Goal: Task Accomplishment & Management: Use online tool/utility

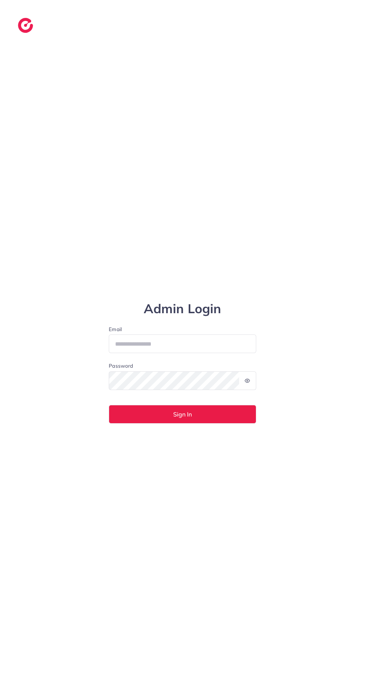
click at [10, 115] on div "Admin Login Email Password Sign In" at bounding box center [182, 349] width 365 height 698
click at [124, 353] on input "Email" at bounding box center [183, 343] width 148 height 19
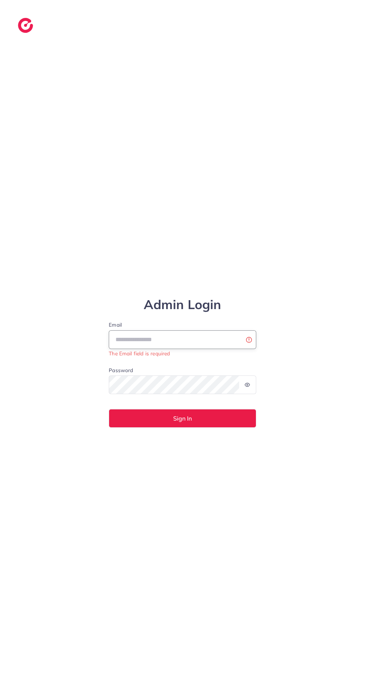
type input "**********"
click at [109, 409] on button "Sign In" at bounding box center [183, 418] width 148 height 19
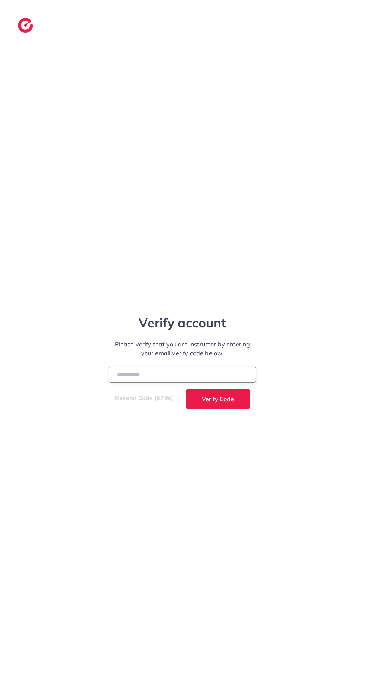
click at [146, 382] on input "number" at bounding box center [183, 374] width 148 height 16
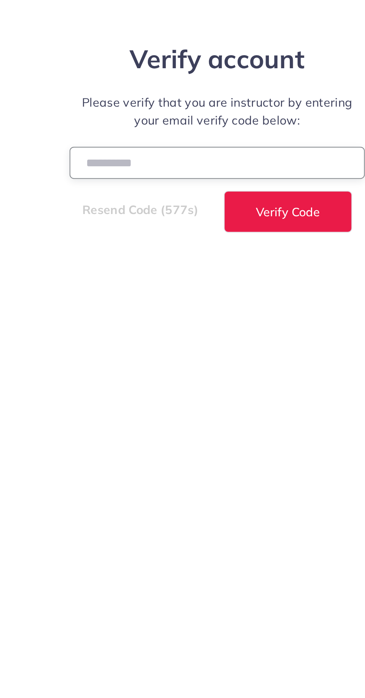
type input "******"
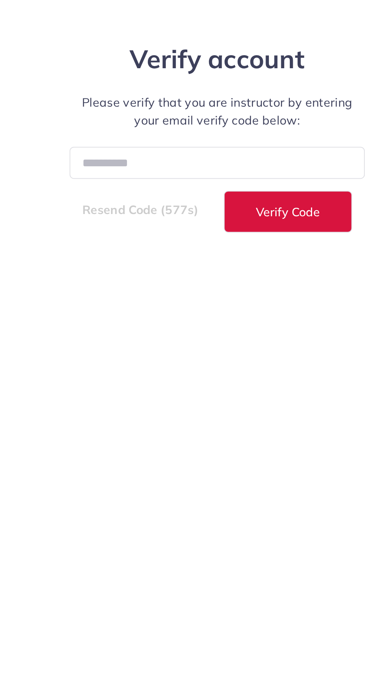
click at [226, 402] on span "Verify Code" at bounding box center [218, 399] width 32 height 6
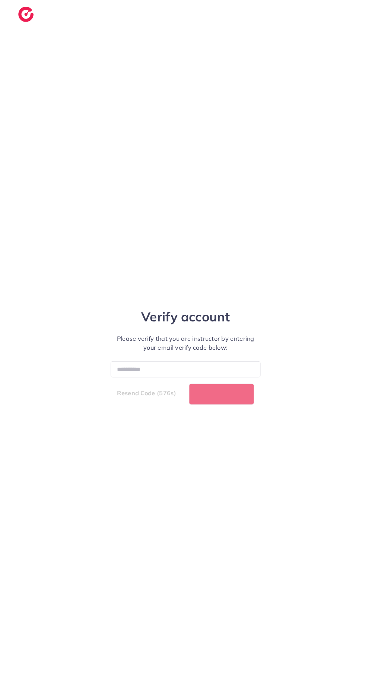
scroll to position [1, 0]
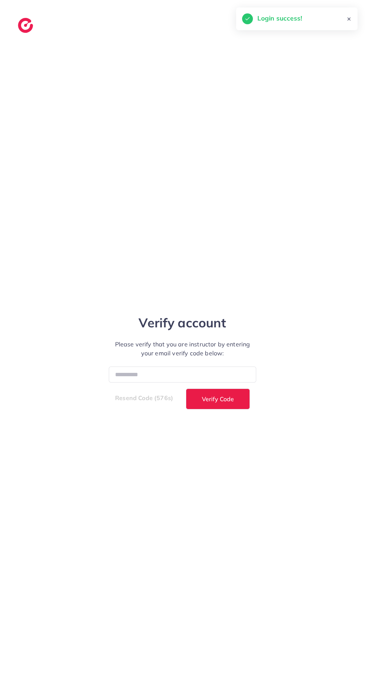
select select "*"
select select "****"
select select "*"
select select "****"
select select "*"
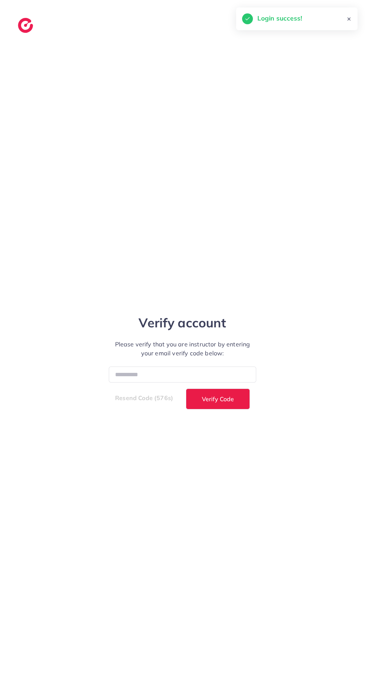
select select "****"
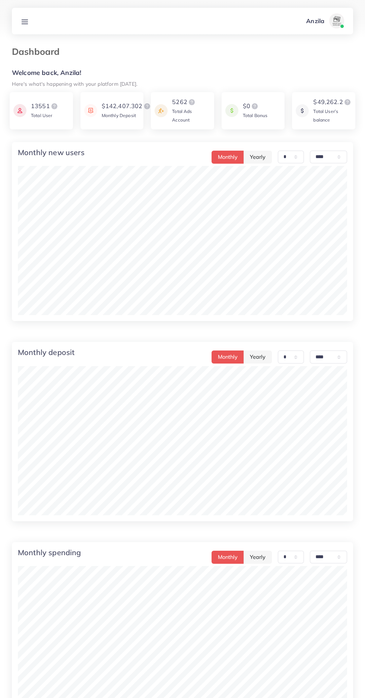
click at [25, 25] on icon at bounding box center [25, 22] width 8 height 8
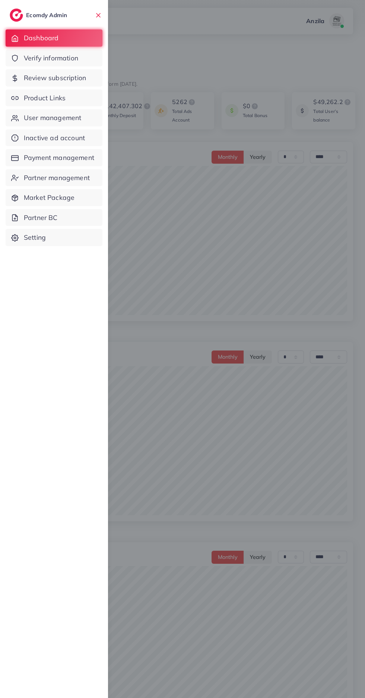
click at [69, 96] on link "Product Links" at bounding box center [54, 97] width 97 height 17
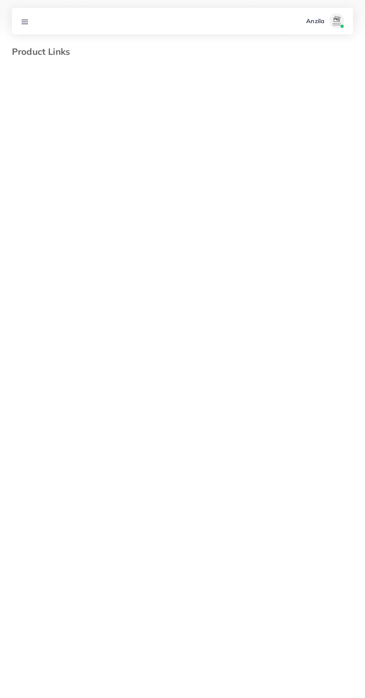
select select "*********"
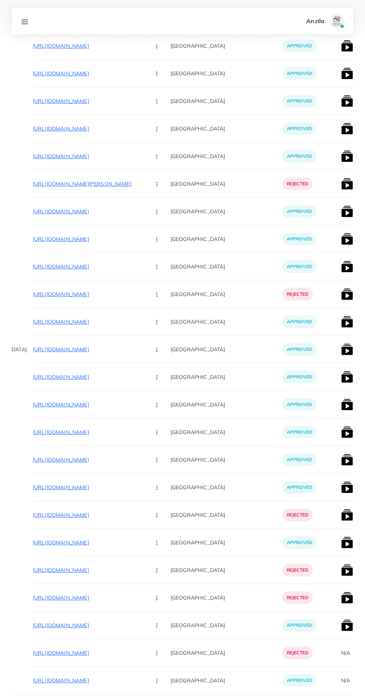
scroll to position [0, 76]
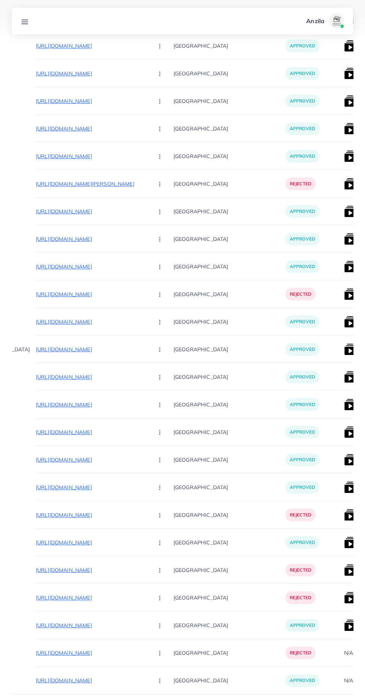
click at [85, 599] on p "https://www.reliclegacy.com/product/bardefu-blinder-bf-5040/" at bounding box center [92, 597] width 112 height 9
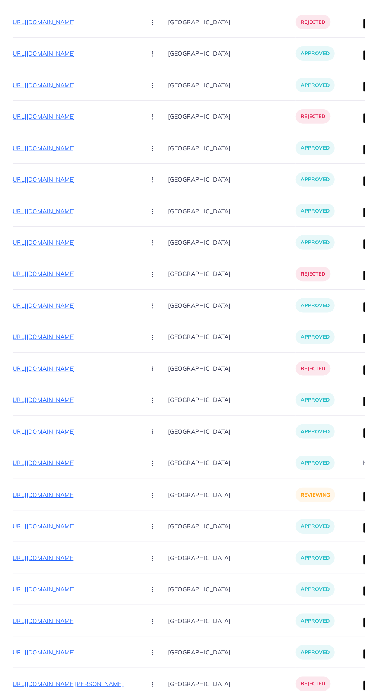
scroll to position [5466, 0]
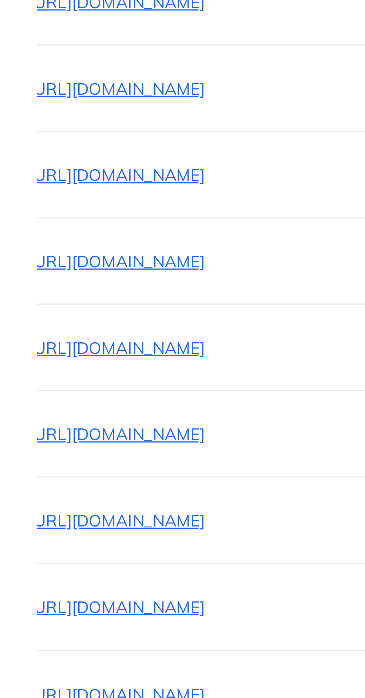
click at [44, 370] on p "https://progadgets.co//products/arabic-guava-wax" at bounding box center [65, 369] width 112 height 9
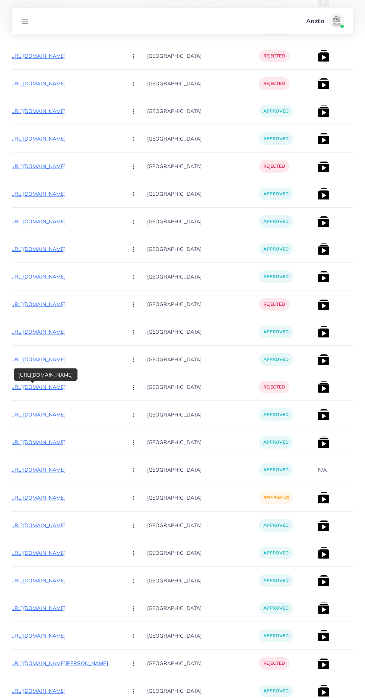
scroll to position [5448, 0]
click at [29, 21] on link at bounding box center [25, 20] width 14 height 9
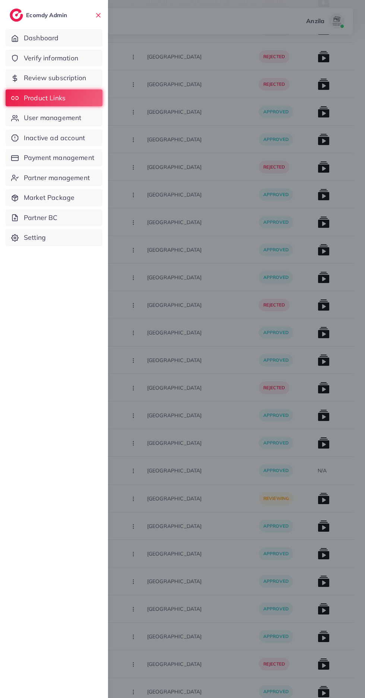
click at [38, 59] on span "Verify information" at bounding box center [51, 58] width 54 height 10
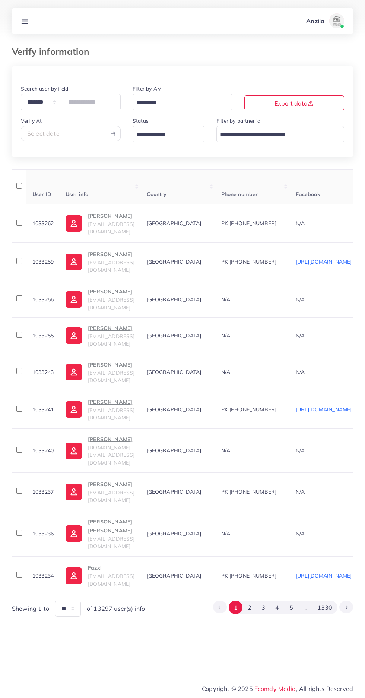
click at [191, 137] on input "Search for option" at bounding box center [164, 135] width 61 height 12
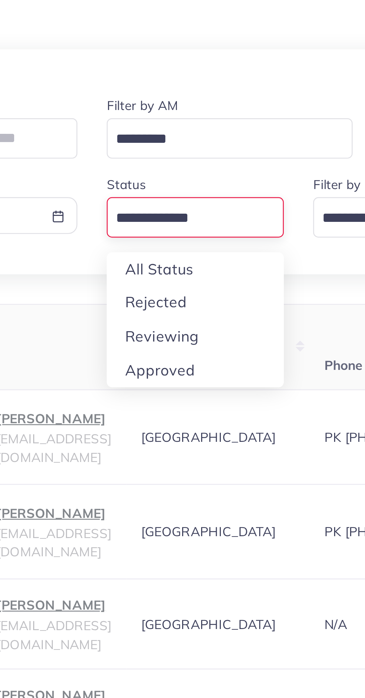
click at [167, 184] on div "**********" at bounding box center [182, 341] width 341 height 550
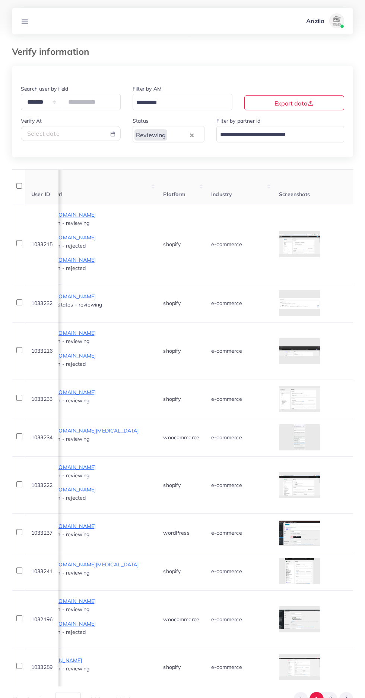
scroll to position [0, 503]
click at [0, 0] on div at bounding box center [0, 0] width 0 height 0
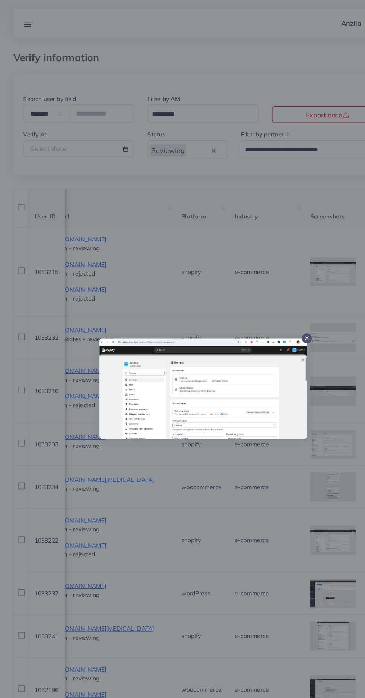
click at [258, 506] on div at bounding box center [182, 349] width 365 height 698
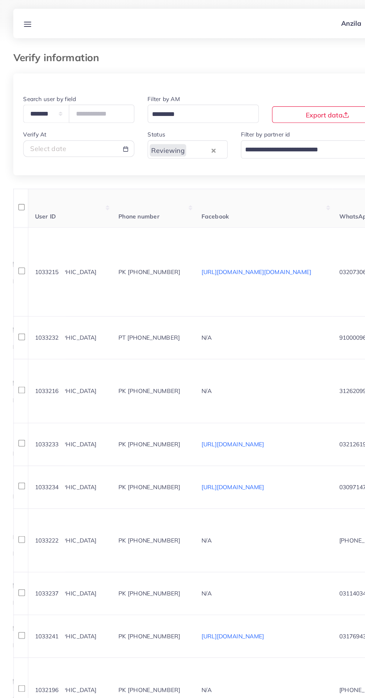
scroll to position [0, 0]
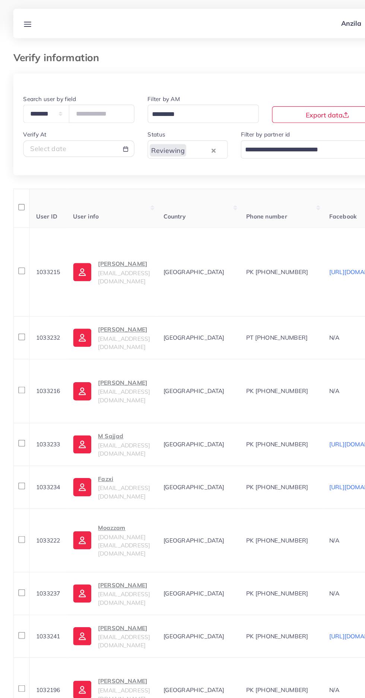
click at [127, 239] on p "Danyal Ahmad Khan" at bounding box center [111, 236] width 47 height 9
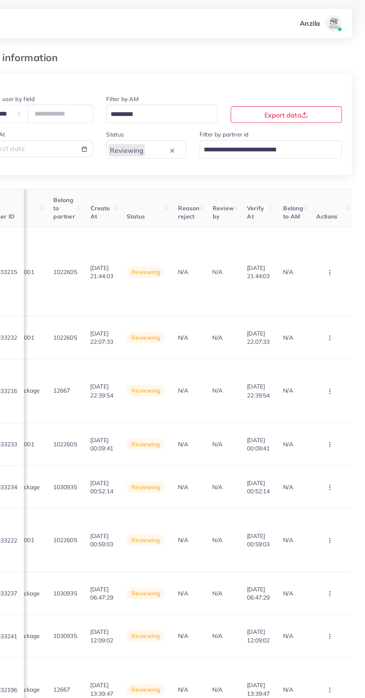
click at [334, 246] on icon "button" at bounding box center [334, 244] width 6 height 6
click at [335, 287] on link "Reject" at bounding box center [321, 283] width 59 height 16
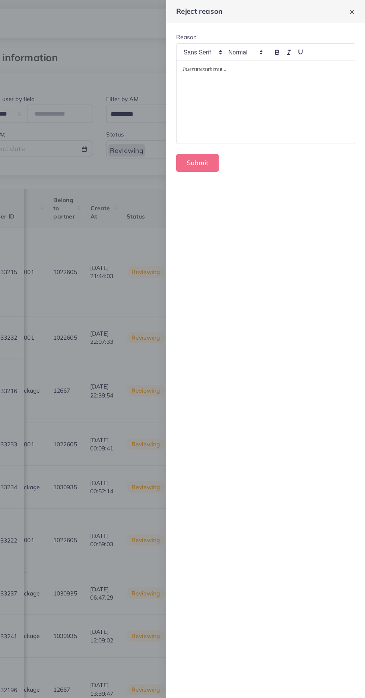
click at [293, 105] on div at bounding box center [276, 92] width 160 height 74
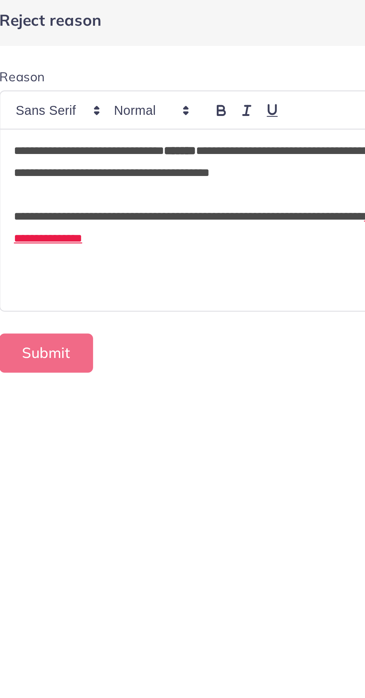
scroll to position [0, 0]
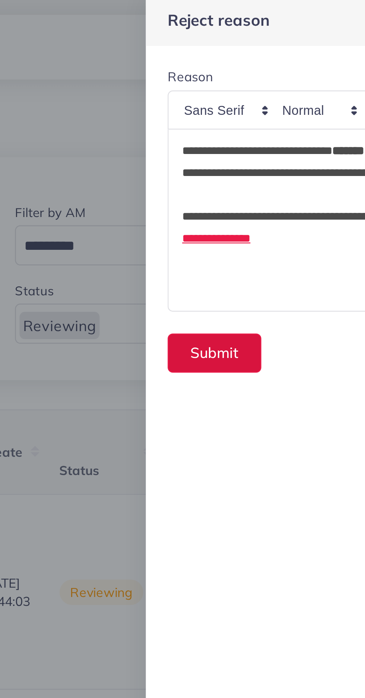
click at [206, 146] on button "Submit" at bounding box center [214, 146] width 38 height 16
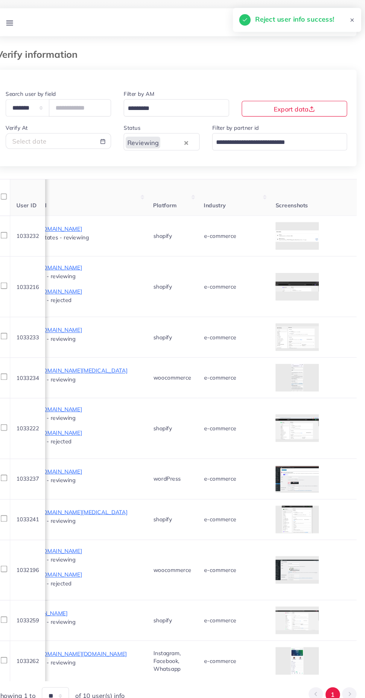
scroll to position [0, 505]
click at [0, 0] on div at bounding box center [0, 0] width 0 height 0
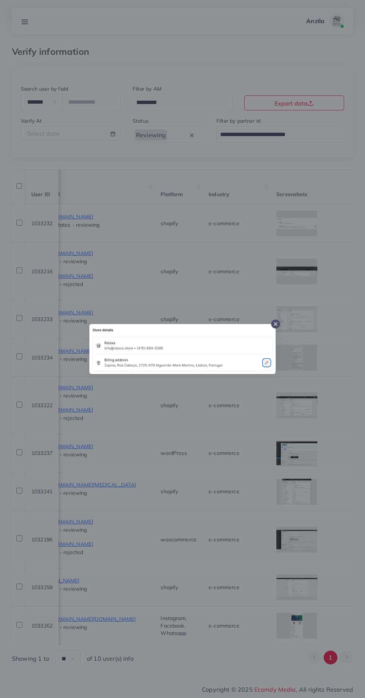
click at [192, 508] on div at bounding box center [182, 349] width 365 height 698
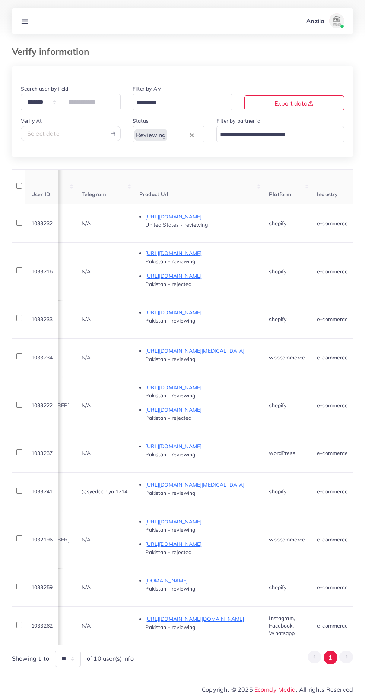
scroll to position [0, 393]
copy span "910000967"
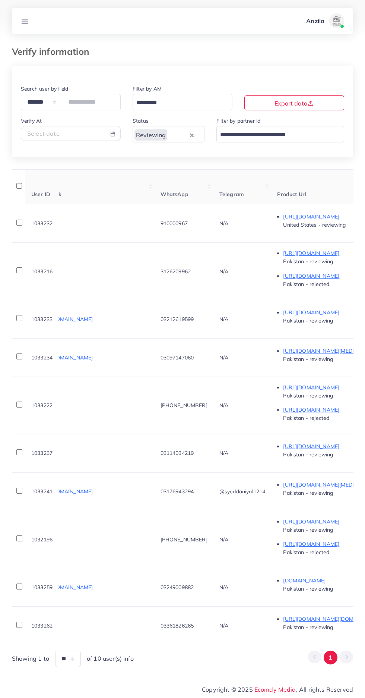
scroll to position [0, 0]
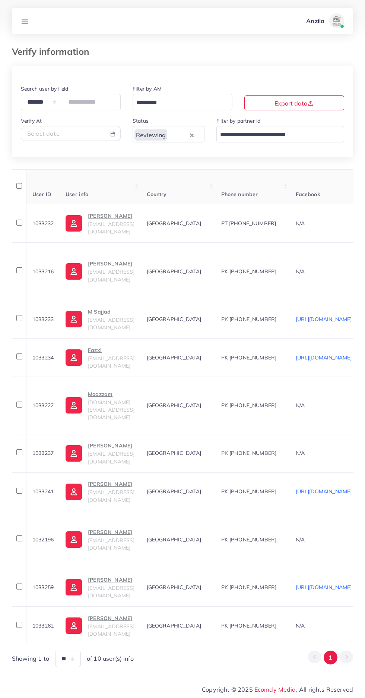
click at [135, 218] on p "Gustavo Veiguinha" at bounding box center [111, 215] width 47 height 9
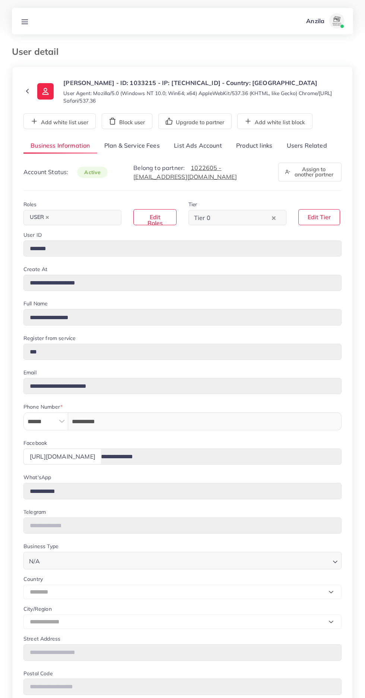
select select "********"
click at [316, 142] on link "Users Related" at bounding box center [306, 146] width 54 height 16
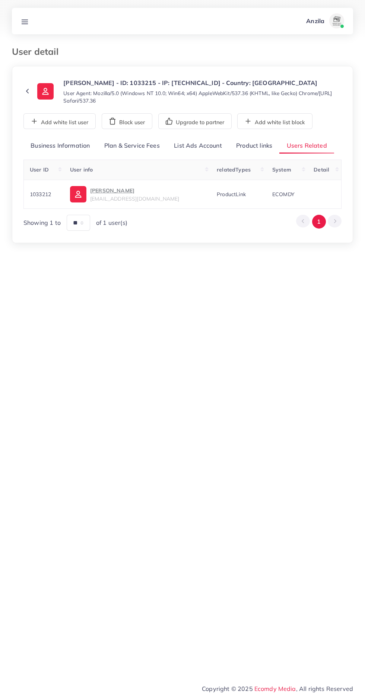
click at [260, 144] on link "Product links" at bounding box center [254, 146] width 50 height 16
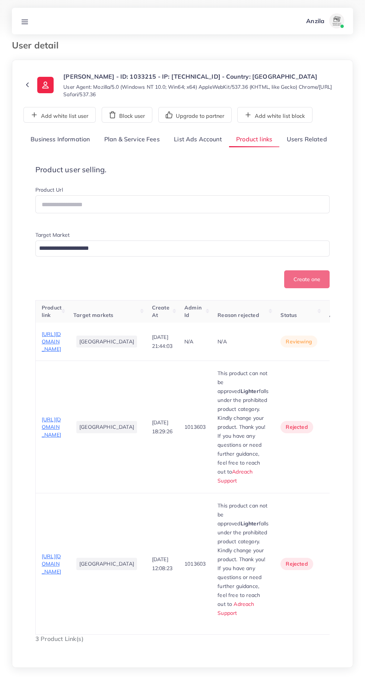
scroll to position [7, 0]
click at [56, 352] on span "https://sparklit.shop/products/dual-flame-windproof-metal-refillable-butane-tor…" at bounding box center [51, 341] width 19 height 22
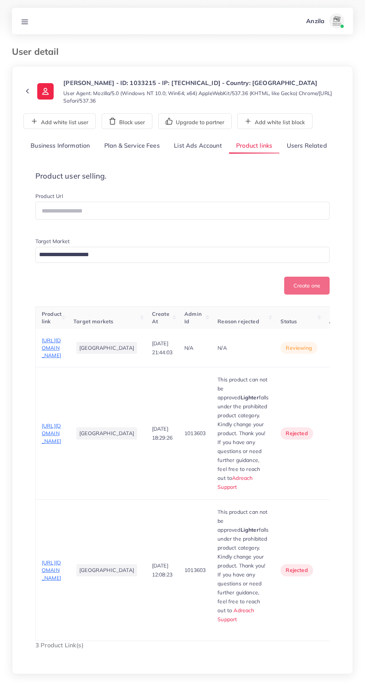
click at [212, 428] on td "This product can not be approved Lighter falls under the prohibited product cat…" at bounding box center [243, 433] width 63 height 132
copy div "This product can not be approved Lighter falls under the prohibited product cat…"
click at [341, 350] on circle "button" at bounding box center [341, 350] width 0 height 0
click at [306, 395] on link "Reject" at bounding box center [317, 387] width 59 height 16
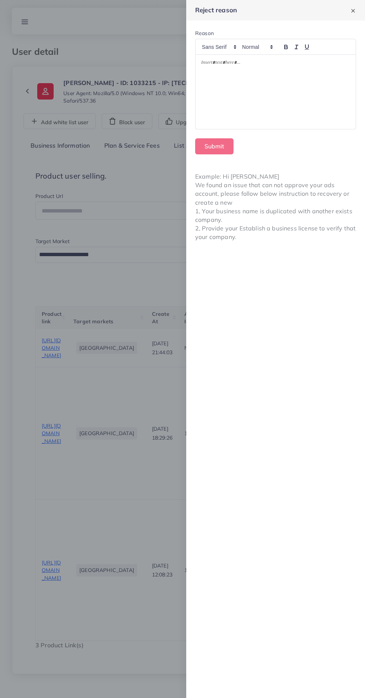
click at [294, 95] on div at bounding box center [276, 92] width 160 height 75
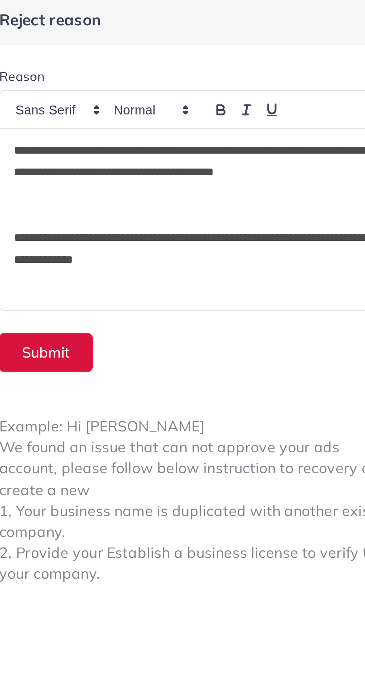
click at [220, 144] on button "Submit" at bounding box center [214, 146] width 38 height 16
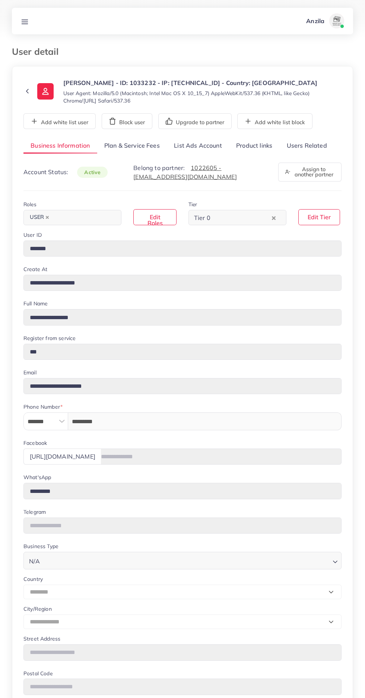
select select "********"
click at [309, 145] on link "Users Related" at bounding box center [306, 146] width 54 height 16
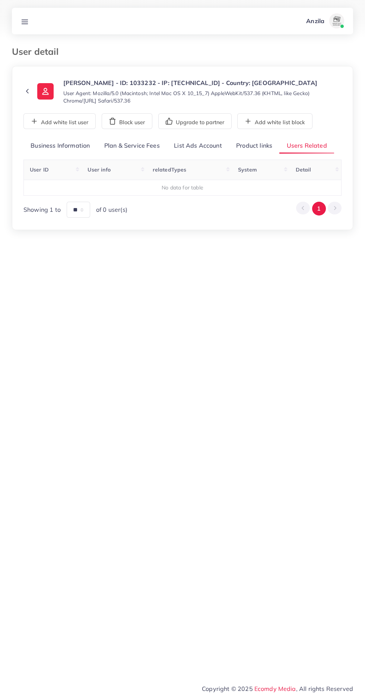
click at [254, 145] on link "Product links" at bounding box center [254, 146] width 50 height 16
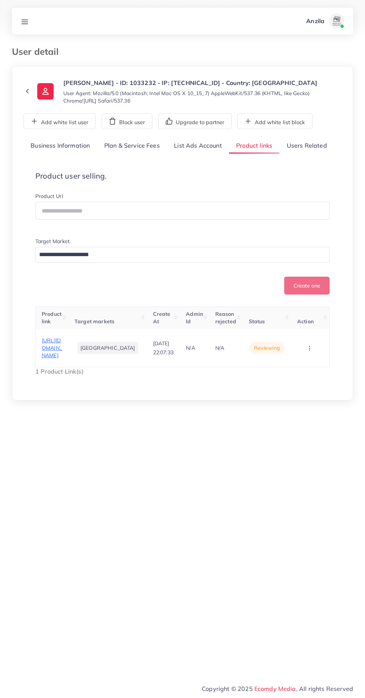
click at [59, 359] on span "https://relaxa.store/products/relaxa-shiatsu-massager%E2%84%A2" at bounding box center [52, 348] width 20 height 22
click at [25, 23] on line at bounding box center [25, 23] width 6 height 0
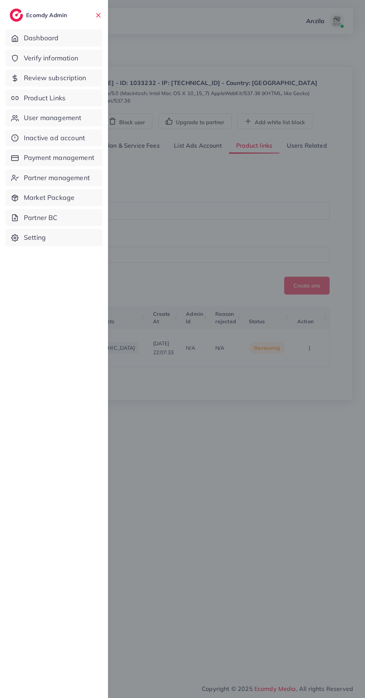
click at [31, 99] on span "Product Links" at bounding box center [45, 98] width 42 height 10
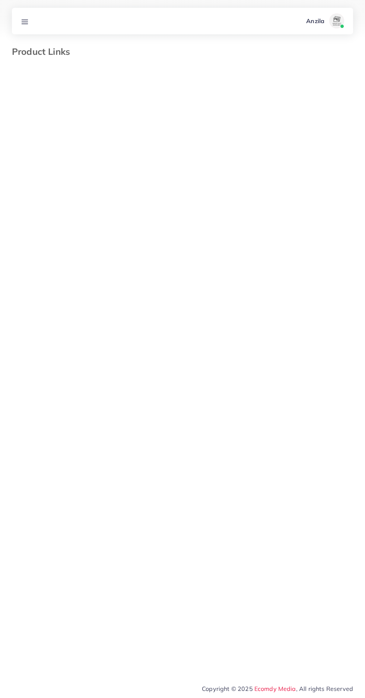
select select "*********"
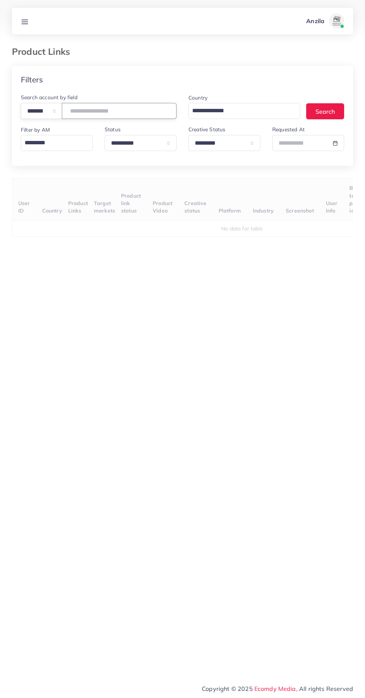
click at [107, 114] on input "number" at bounding box center [119, 111] width 115 height 16
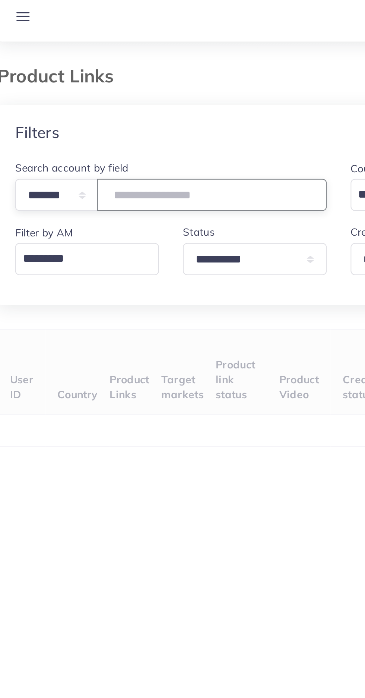
type input "*******"
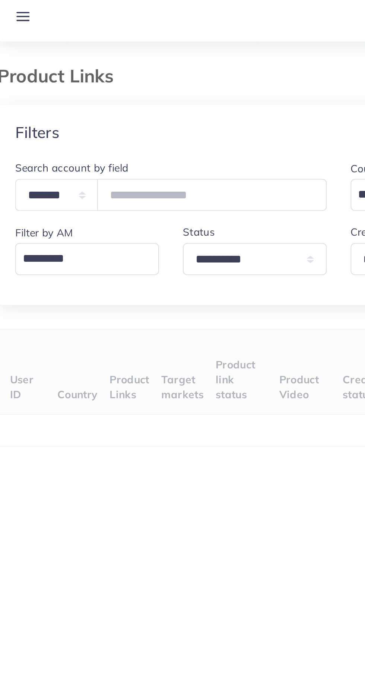
click at [60, 74] on div "Filters" at bounding box center [182, 79] width 341 height 27
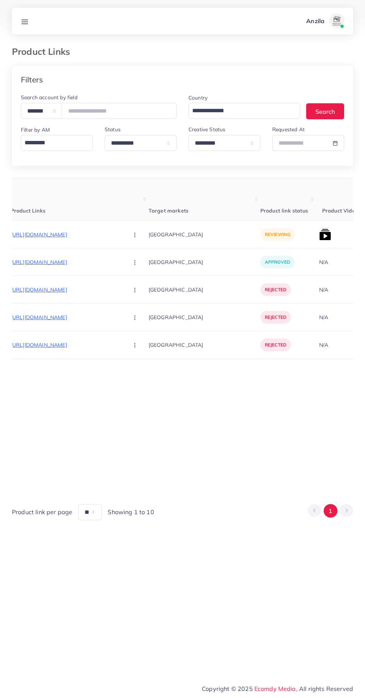
scroll to position [0, 124]
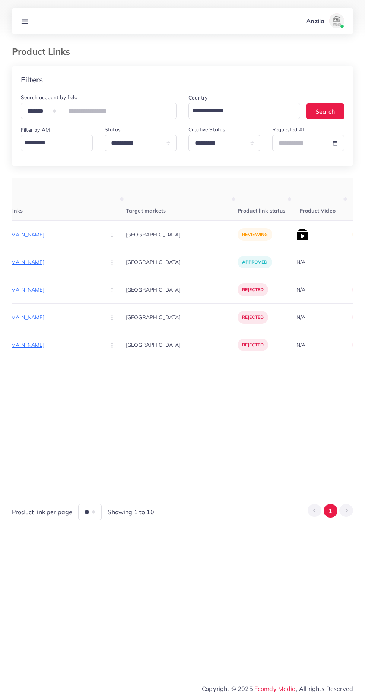
click at [34, 234] on p "https://plugsters.store/products/stereo-tws-earbuds-hd-sound-deep-bass-bluetoot…" at bounding box center [44, 234] width 112 height 9
click at [34, 236] on p "https://plugsters.store/products/stereo-tws-earbuds-hd-sound-deep-bass-bluetoot…" at bounding box center [44, 234] width 112 height 9
click at [47, 231] on p "https://plugsters.store/products/stereo-tws-earbuds-hd-sound-deep-bass-bluetoot…" at bounding box center [44, 234] width 112 height 9
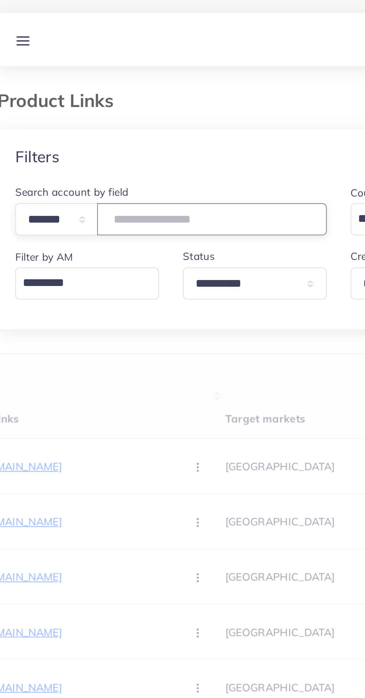
type input "*******"
click at [59, 78] on div "Filters" at bounding box center [182, 79] width 341 height 27
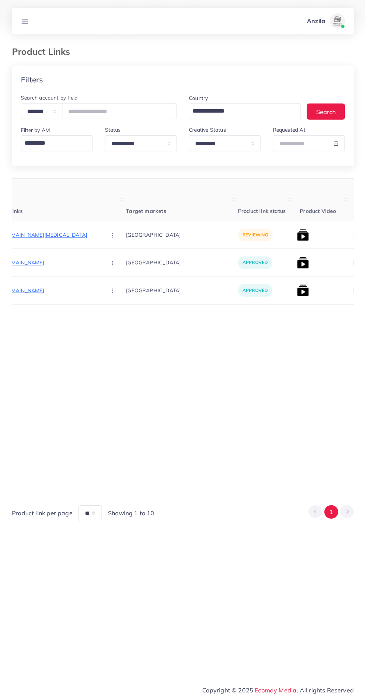
click at [47, 236] on p "https://allgadgets.store/collections/home-improvement/products/electric-portabl…" at bounding box center [44, 234] width 112 height 9
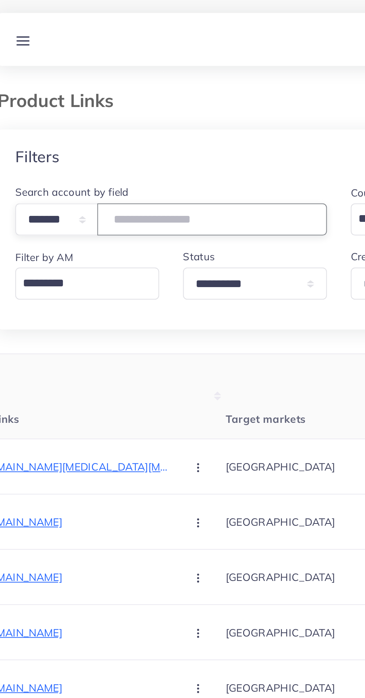
type input "*******"
click at [54, 75] on div "Filters" at bounding box center [182, 79] width 341 height 27
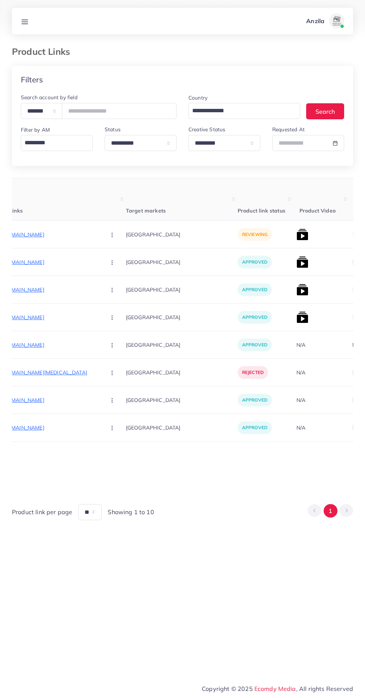
click at [47, 234] on p "https://eesomestore.com/products/glow-rest-night-cream" at bounding box center [44, 234] width 112 height 9
click at [24, 20] on line at bounding box center [25, 20] width 6 height 0
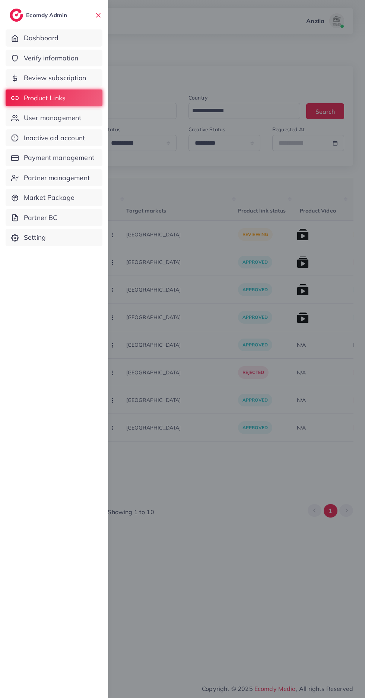
click at [60, 107] on ul "Dashboard Verify information Review subscription Product Links User management …" at bounding box center [54, 139] width 108 height 227
click at [41, 58] on span "Verify information" at bounding box center [51, 58] width 54 height 10
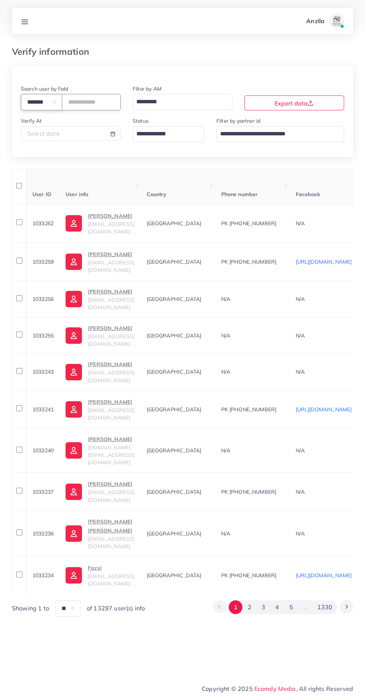
click at [40, 98] on select "**********" at bounding box center [41, 102] width 41 height 16
select select "*****"
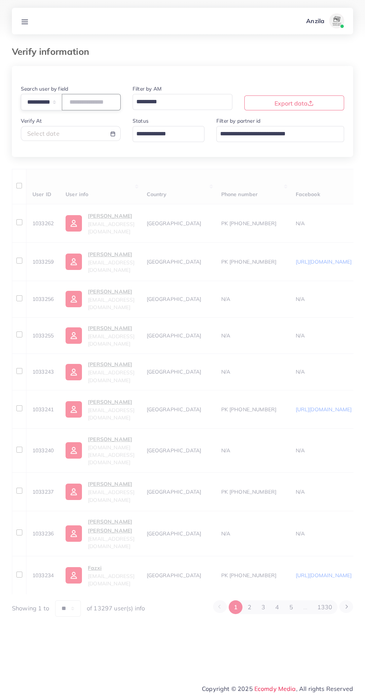
paste input "**********"
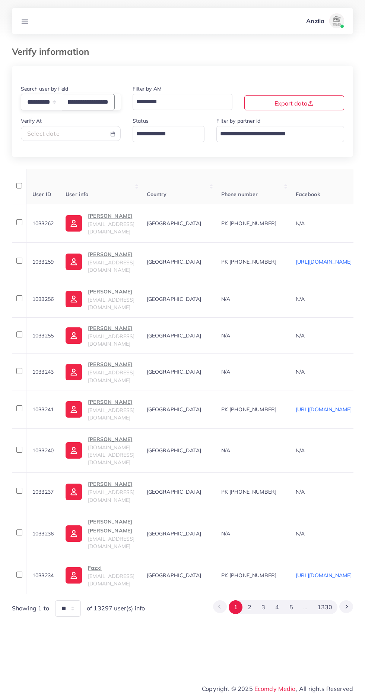
type input "**********"
click at [140, 171] on th "User info" at bounding box center [100, 186] width 81 height 35
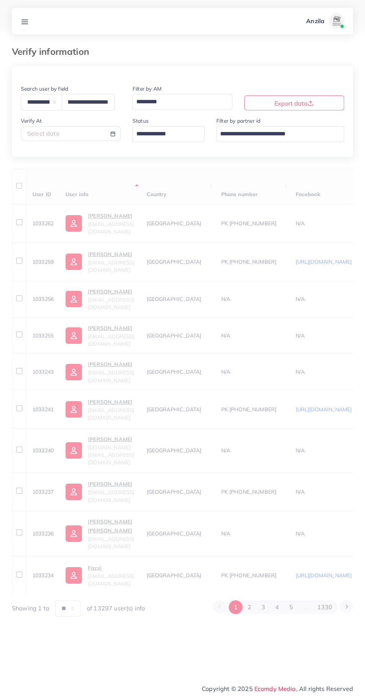
scroll to position [0, 0]
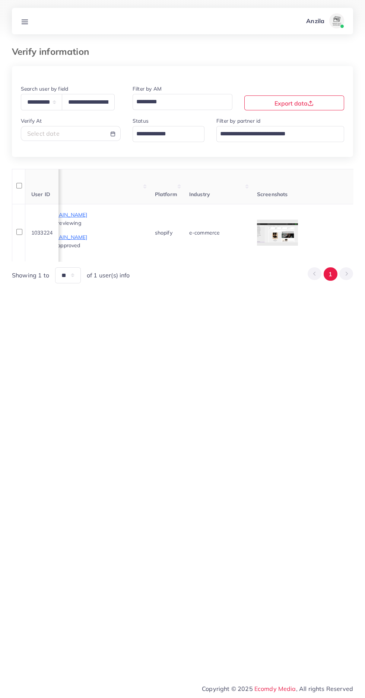
scroll to position [0, 488]
click at [240, 215] on td "e-commerce" at bounding box center [206, 232] width 68 height 57
click at [0, 0] on div at bounding box center [0, 0] width 0 height 0
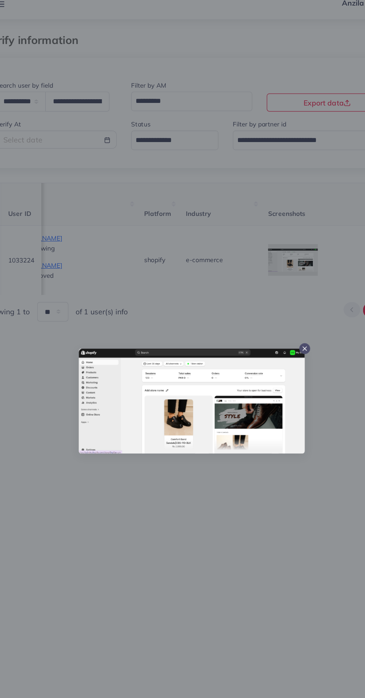
click at [178, 491] on div at bounding box center [182, 349] width 365 height 698
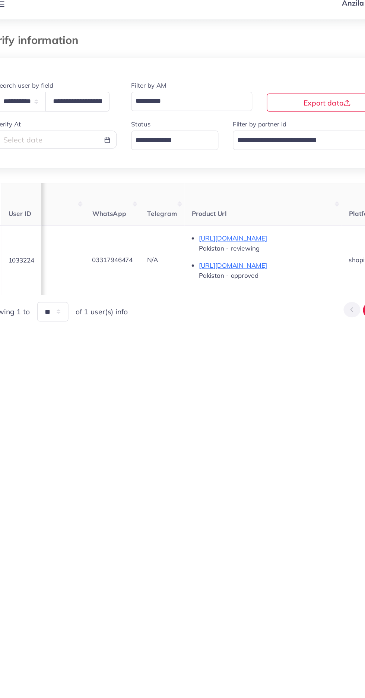
scroll to position [0, 301]
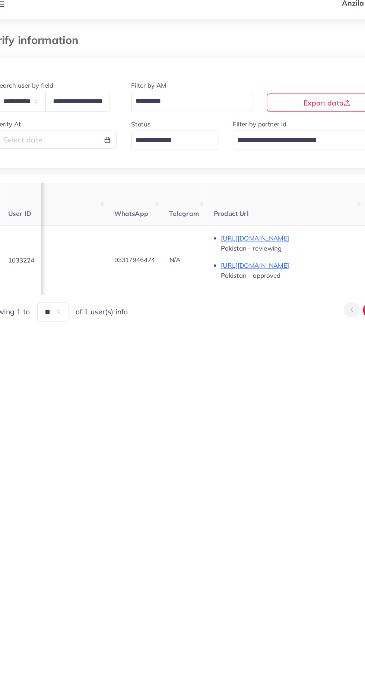
copy span "03317946474"
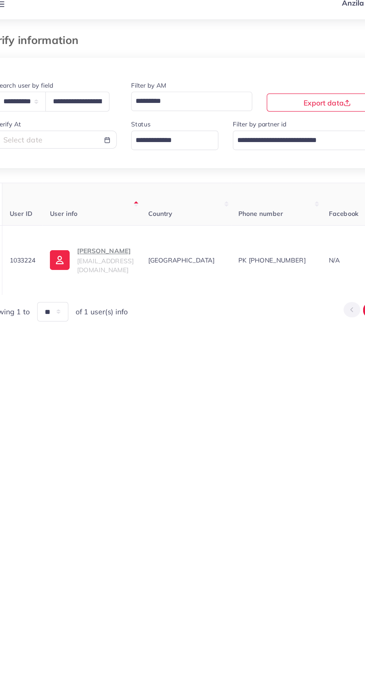
click at [110, 234] on span "shoesphere6474@gmail.com" at bounding box center [111, 237] width 47 height 14
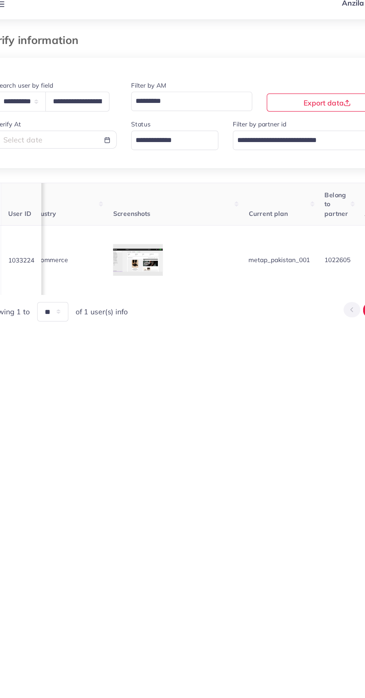
scroll to position [0, 871]
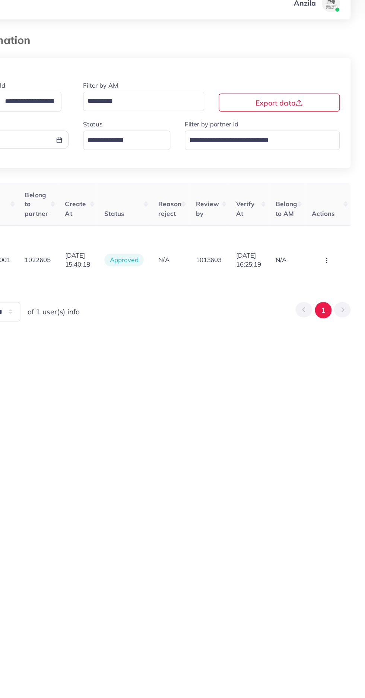
click at [333, 235] on circle "button" at bounding box center [333, 234] width 0 height 0
click at [333, 180] on link "Approve" at bounding box center [321, 182] width 59 height 16
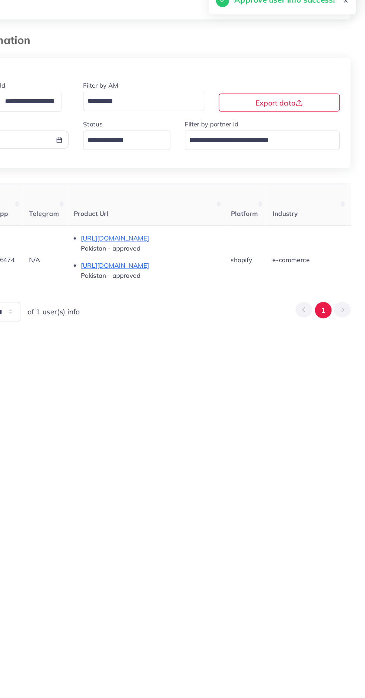
scroll to position [0, 372]
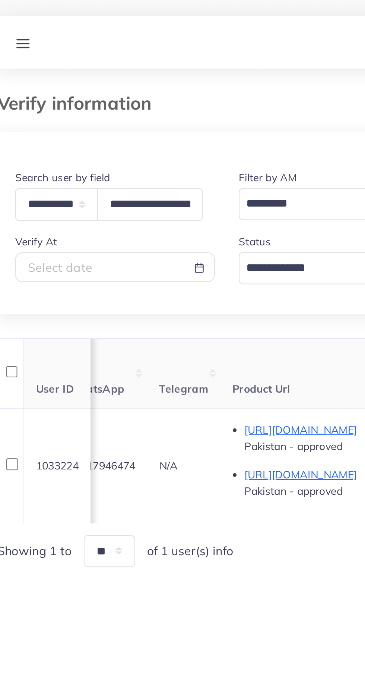
click at [25, 22] on icon at bounding box center [25, 22] width 8 height 8
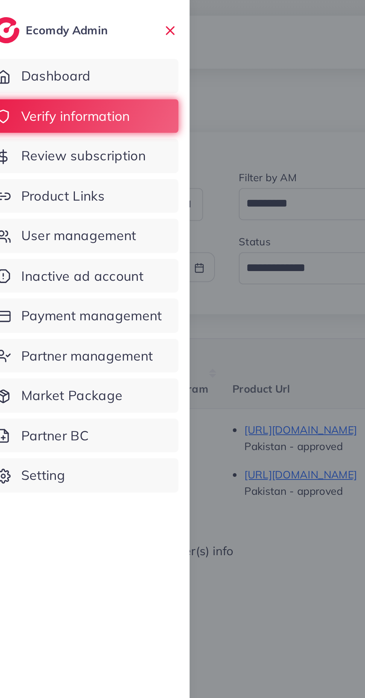
click at [48, 95] on span "Product Links" at bounding box center [45, 98] width 42 height 10
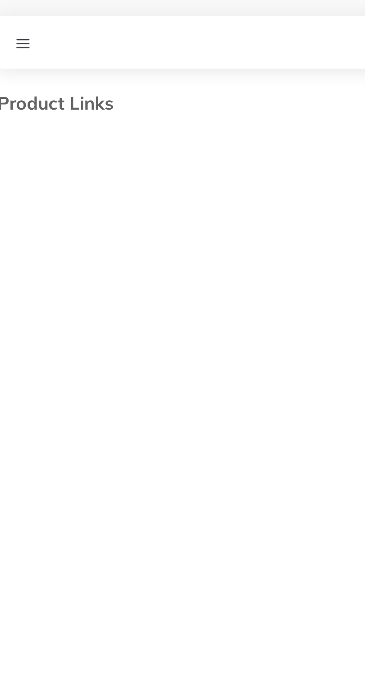
select select "*********"
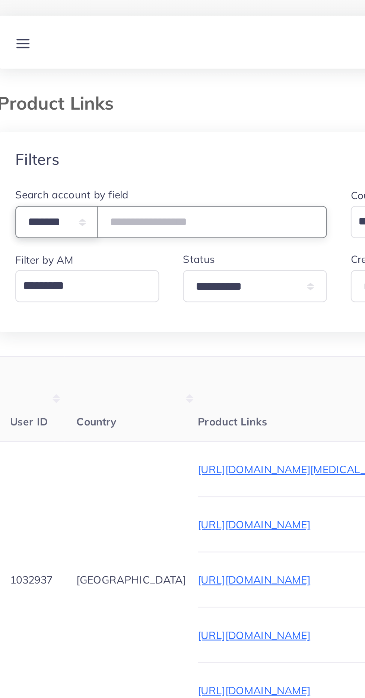
click at [62, 116] on select "**********" at bounding box center [41, 111] width 41 height 16
click at [49, 113] on select "**********" at bounding box center [41, 111] width 41 height 16
click at [51, 105] on select "**********" at bounding box center [41, 111] width 41 height 16
select select "*****"
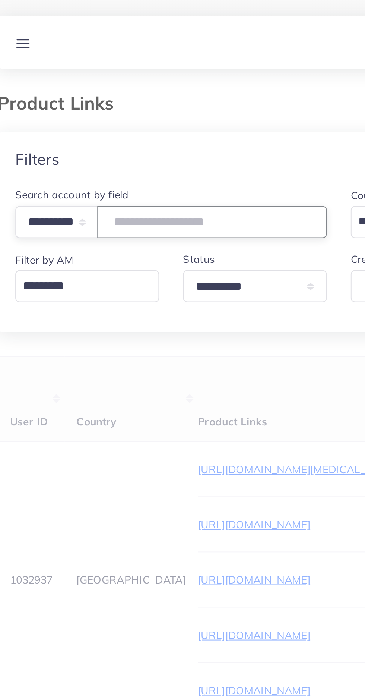
click at [95, 113] on input "text" at bounding box center [119, 111] width 115 height 16
type input "**********"
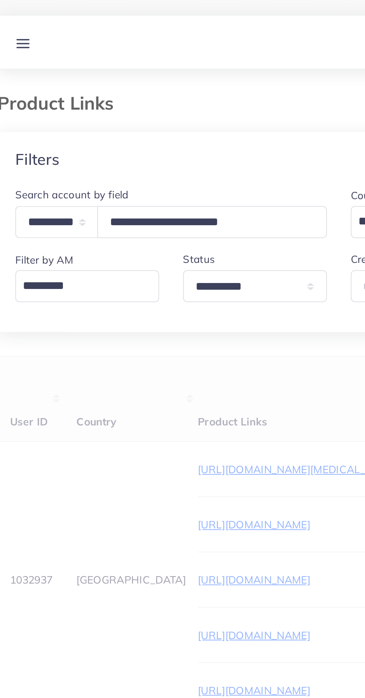
click at [148, 86] on div "Filters" at bounding box center [182, 79] width 341 height 27
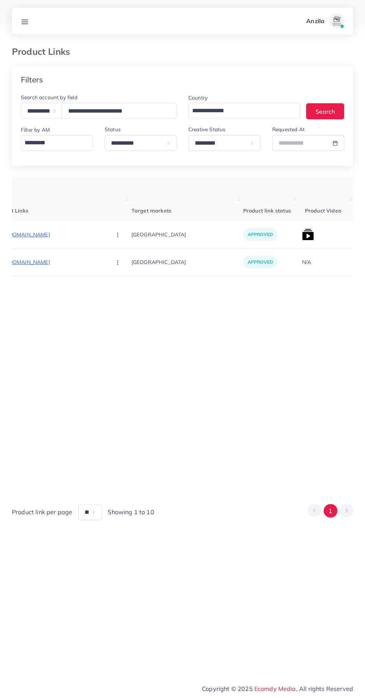
scroll to position [0, 120]
click at [301, 233] on img at bounding box center [307, 234] width 12 height 12
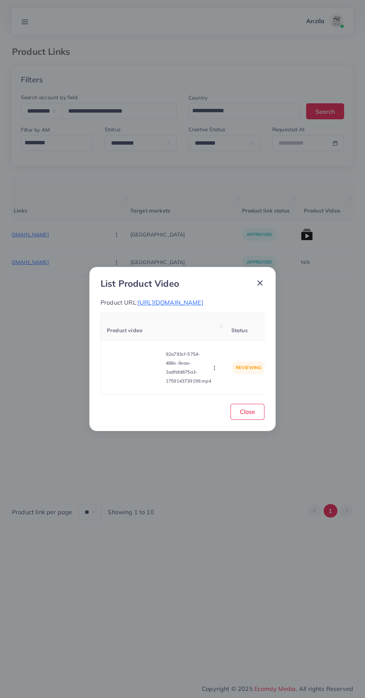
click at [147, 376] on video at bounding box center [135, 368] width 56 height 34
click at [147, 376] on div at bounding box center [135, 368] width 56 height 34
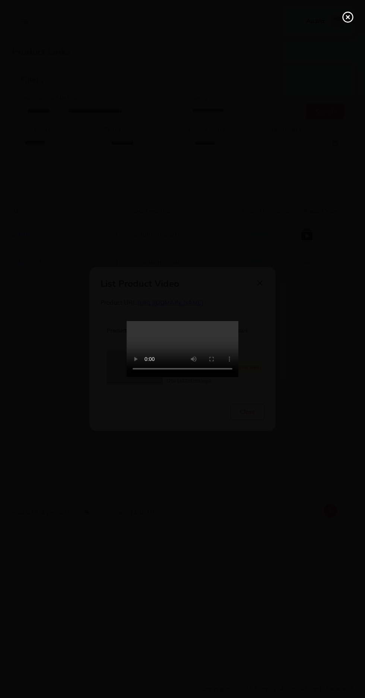
click at [350, 14] on icon at bounding box center [348, 17] width 12 height 12
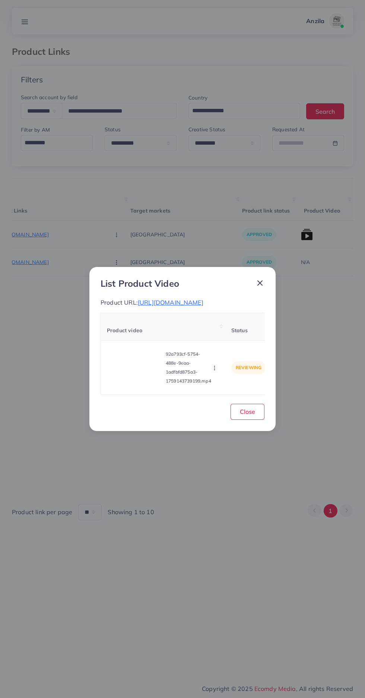
click at [215, 366] on circle "button" at bounding box center [214, 366] width 0 height 0
click at [231, 351] on span "Reject" at bounding box center [227, 348] width 18 height 7
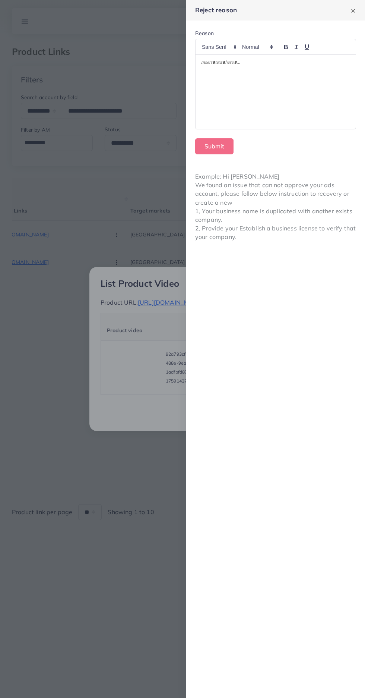
click at [288, 122] on div at bounding box center [276, 92] width 160 height 75
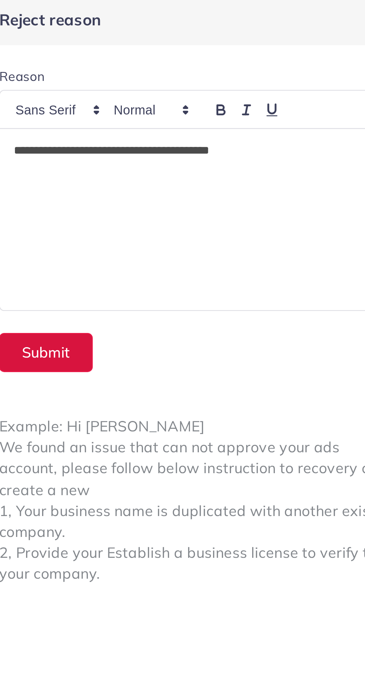
click at [212, 149] on button "Submit" at bounding box center [214, 146] width 38 height 16
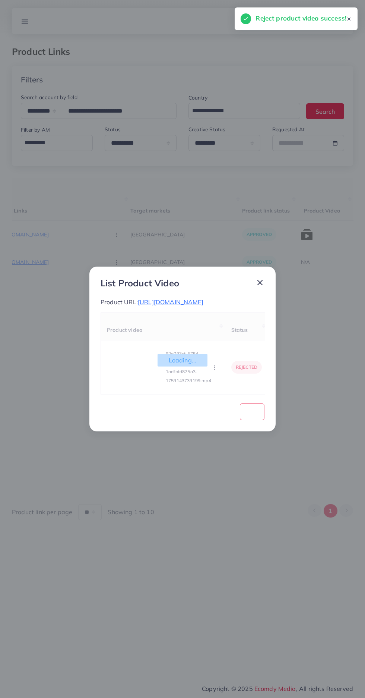
scroll to position [0, 117]
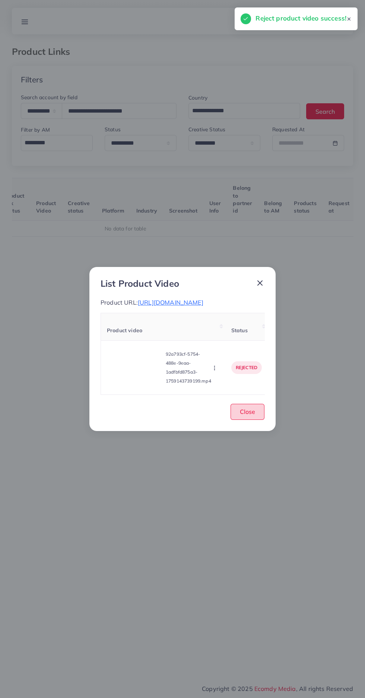
click at [259, 413] on button "Close" at bounding box center [248, 412] width 34 height 16
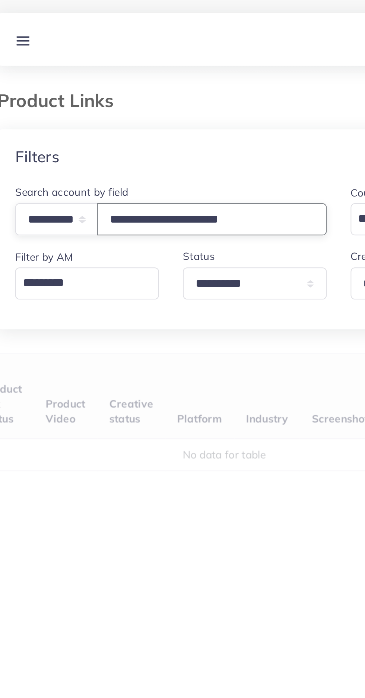
type input "**********"
click at [39, 75] on h4 "Filters" at bounding box center [32, 79] width 22 height 9
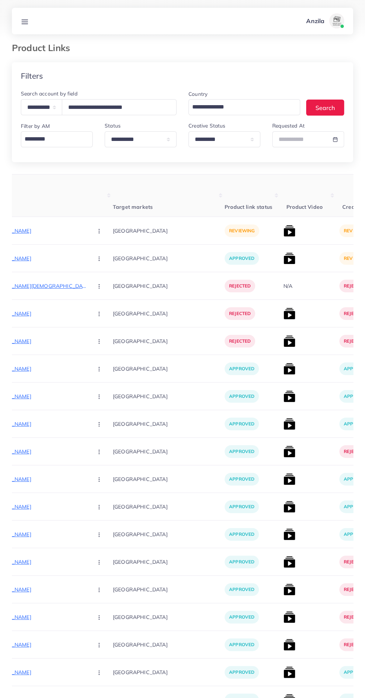
scroll to position [0, 0]
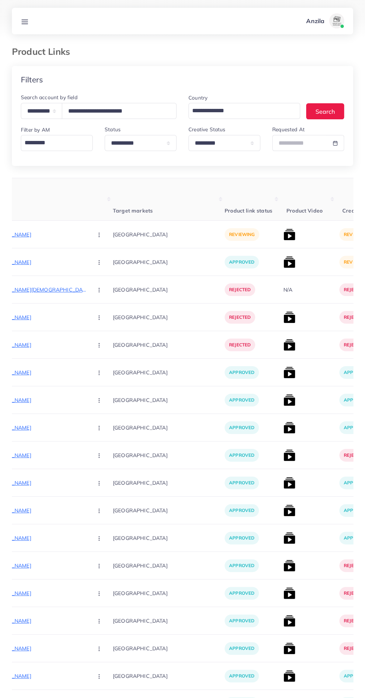
click at [27, 234] on p "https://banglebyarhum.store/products/customize-name-bangles-set-1" at bounding box center [31, 234] width 112 height 9
click at [99, 235] on circle "button" at bounding box center [99, 234] width 0 height 0
click at [103, 258] on span "Approve" at bounding box center [115, 256] width 25 height 7
click at [284, 236] on img at bounding box center [290, 234] width 12 height 12
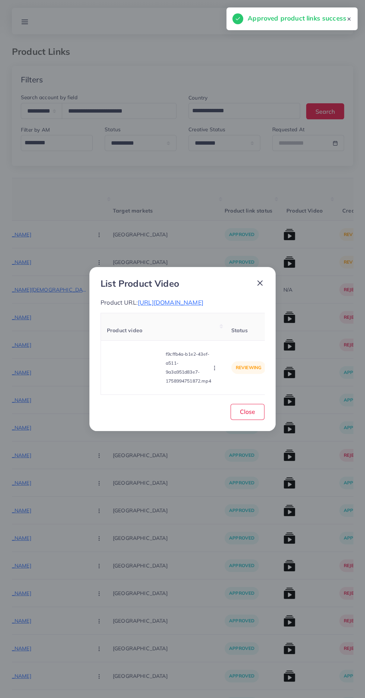
click at [148, 384] on video at bounding box center [135, 368] width 56 height 34
click at [134, 384] on div at bounding box center [135, 368] width 56 height 34
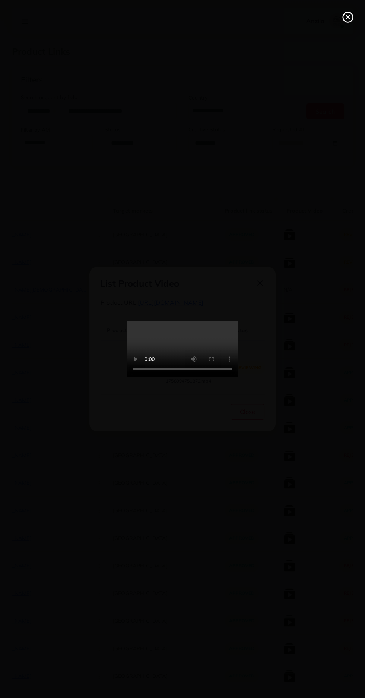
click at [345, 17] on icon at bounding box center [348, 17] width 12 height 12
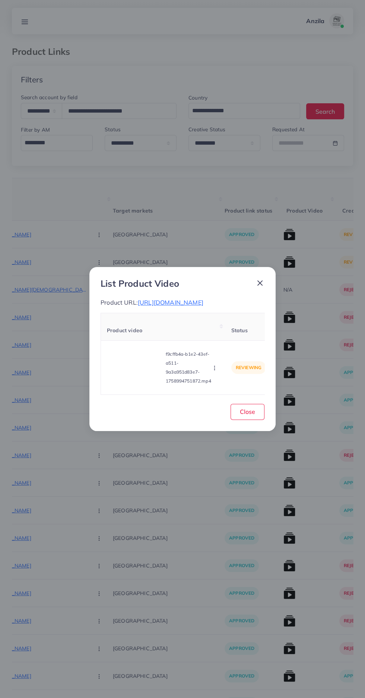
click at [203, 305] on span "https://banglebyarhum.store/products/customize-name-bangles-set-1" at bounding box center [171, 302] width 66 height 7
click at [215, 368] on circle "button" at bounding box center [214, 368] width 0 height 0
click at [238, 341] on link "Approve" at bounding box center [232, 333] width 59 height 16
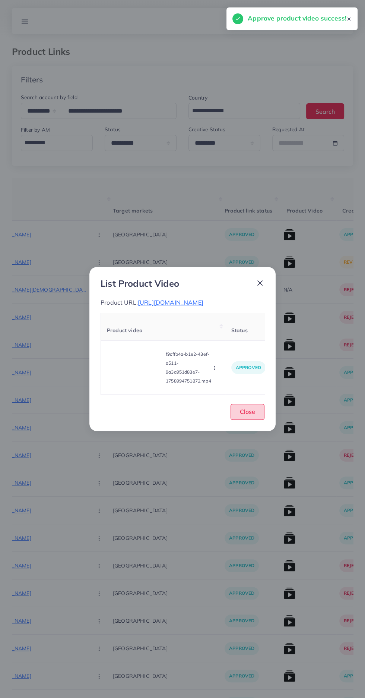
click at [252, 420] on button "Close" at bounding box center [248, 412] width 34 height 16
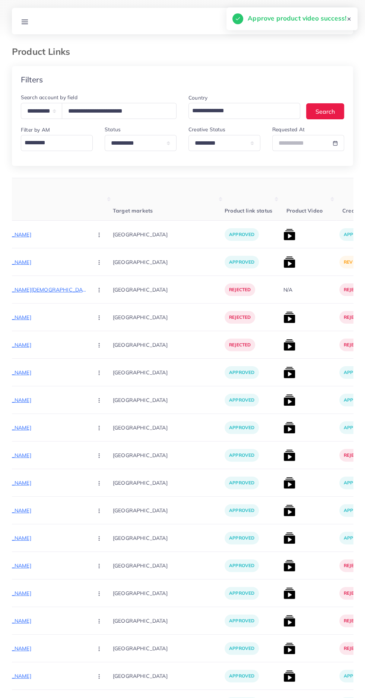
click at [284, 265] on img at bounding box center [290, 262] width 12 height 12
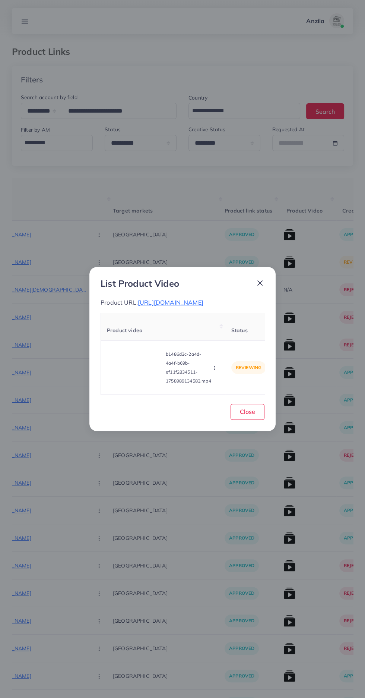
click at [136, 383] on video at bounding box center [135, 368] width 56 height 34
click at [122, 384] on div at bounding box center [135, 368] width 56 height 34
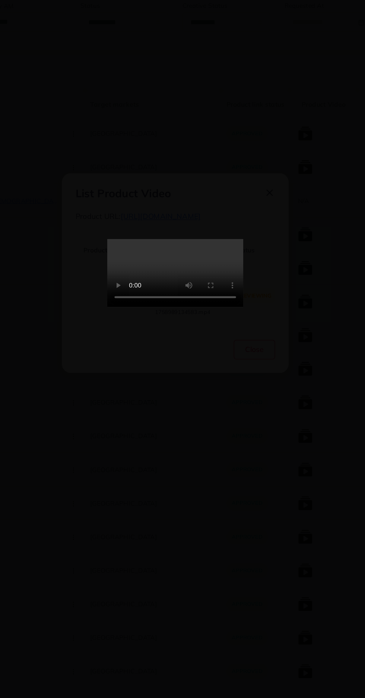
click at [228, 496] on div at bounding box center [182, 349] width 365 height 698
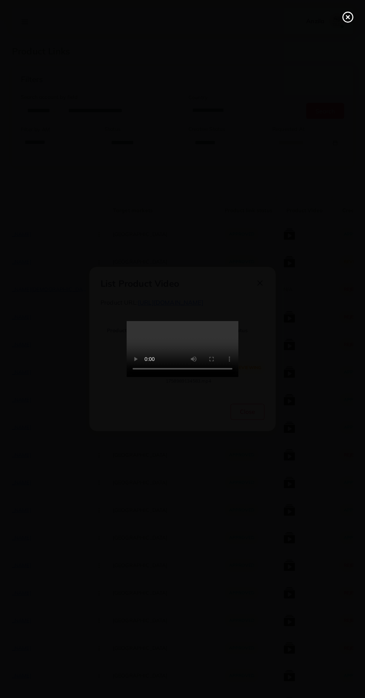
click at [348, 17] on line at bounding box center [348, 17] width 3 height 3
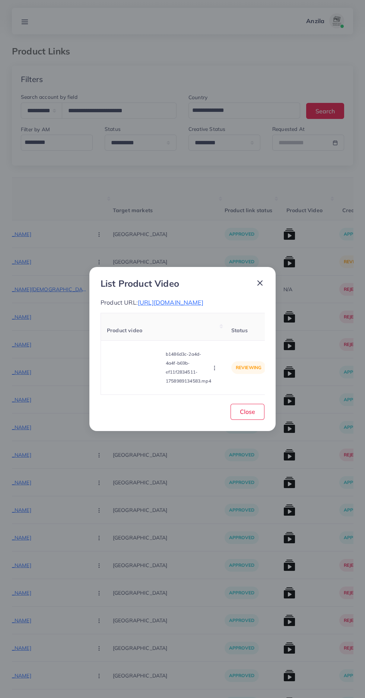
click at [215, 370] on circle "button" at bounding box center [214, 369] width 0 height 0
click at [237, 337] on span "Approve" at bounding box center [230, 332] width 25 height 7
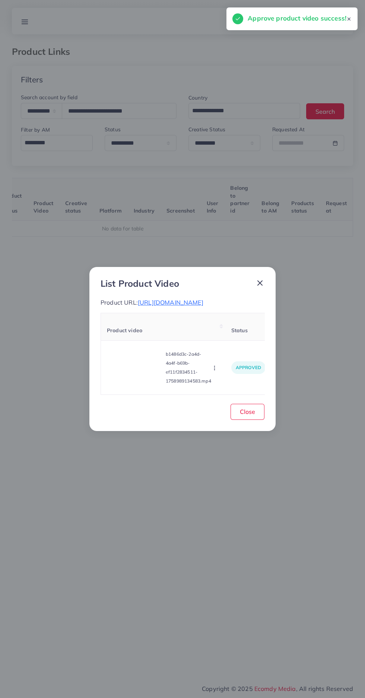
scroll to position [0, 117]
click at [253, 415] on span "Close" at bounding box center [247, 411] width 15 height 7
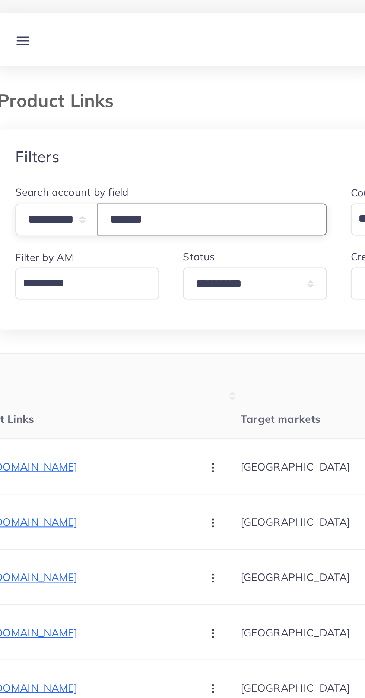
type input "*******"
click at [44, 113] on select "**********" at bounding box center [41, 111] width 41 height 16
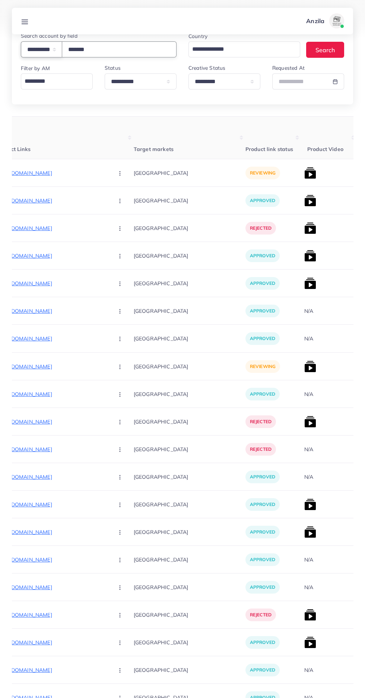
scroll to position [0, 0]
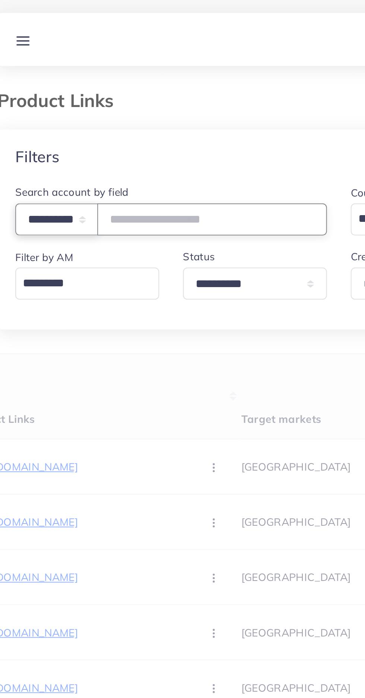
click at [33, 109] on select "**********" at bounding box center [41, 111] width 41 height 16
select select "**********"
click at [95, 110] on input "number" at bounding box center [119, 111] width 115 height 16
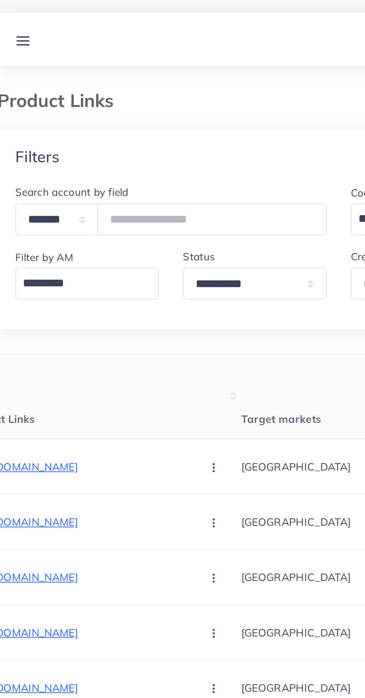
click at [116, 97] on div "**********" at bounding box center [99, 106] width 156 height 26
click at [118, 111] on input "number" at bounding box center [119, 111] width 115 height 16
type input "*******"
click at [40, 76] on h4 "Filters" at bounding box center [32, 79] width 22 height 9
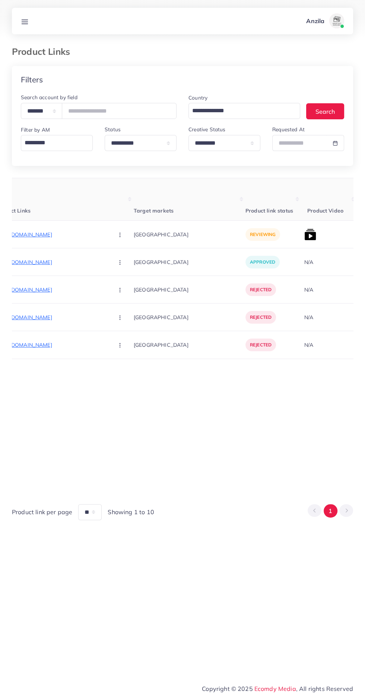
click at [38, 237] on p "https://plugsters.store/products/stereo-tws-earbuds-hd-sound-deep-bass-bluetoot…" at bounding box center [52, 234] width 112 height 9
click at [304, 234] on img at bounding box center [310, 234] width 12 height 12
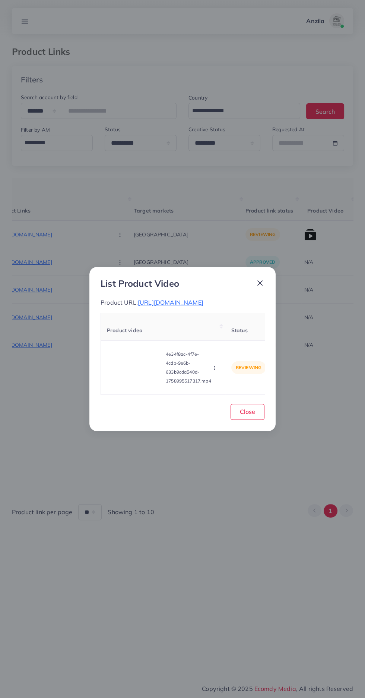
click at [129, 377] on video at bounding box center [135, 368] width 56 height 34
click at [145, 384] on div at bounding box center [135, 368] width 56 height 34
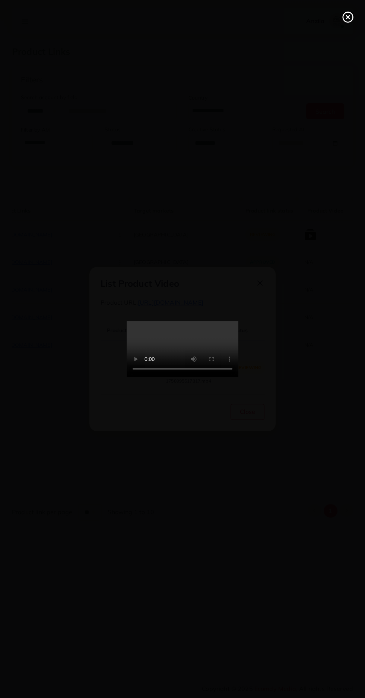
click at [343, 17] on circle at bounding box center [348, 17] width 10 height 10
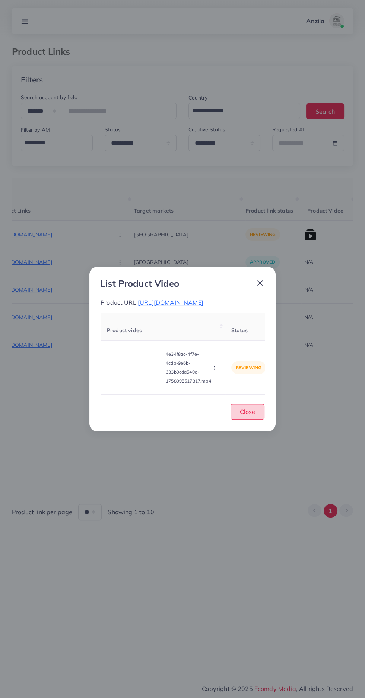
click at [249, 415] on span "Close" at bounding box center [247, 411] width 15 height 7
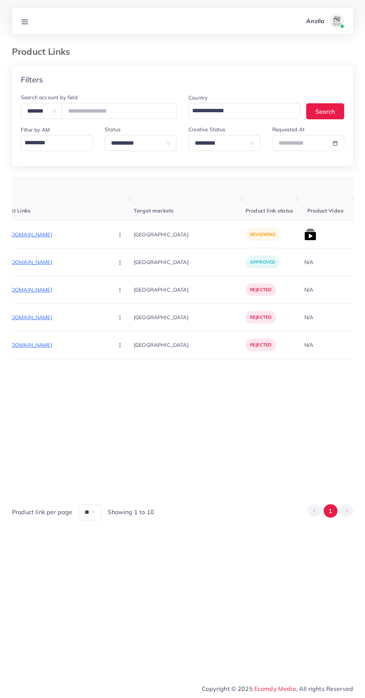
click at [120, 235] on circle "button" at bounding box center [120, 234] width 0 height 0
click at [134, 259] on p "[GEOGRAPHIC_DATA]" at bounding box center [190, 261] width 112 height 17
click at [120, 233] on circle "button" at bounding box center [120, 233] width 0 height 0
click at [124, 257] on span "Approve" at bounding box center [136, 256] width 25 height 7
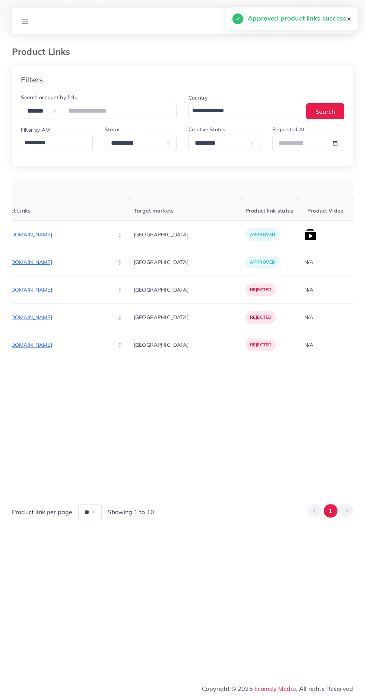
click at [265, 236] on div "approved" at bounding box center [274, 235] width 56 height 28
click at [304, 237] on img at bounding box center [310, 234] width 12 height 12
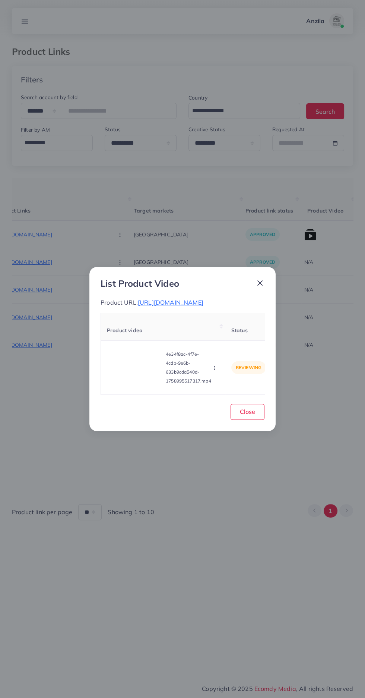
click at [216, 371] on icon "button" at bounding box center [215, 368] width 6 height 6
click at [230, 337] on span "Approve" at bounding box center [230, 332] width 25 height 7
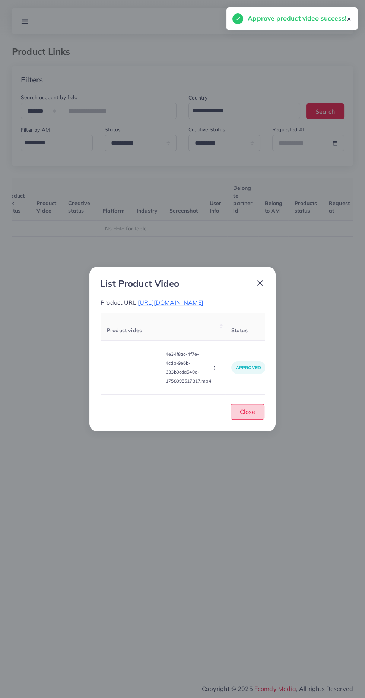
click at [247, 415] on span "Close" at bounding box center [247, 411] width 15 height 7
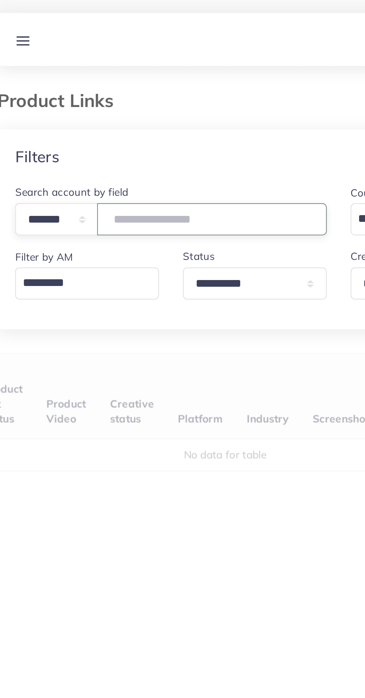
type input "*******"
click at [58, 87] on div "Filters" at bounding box center [182, 79] width 341 height 27
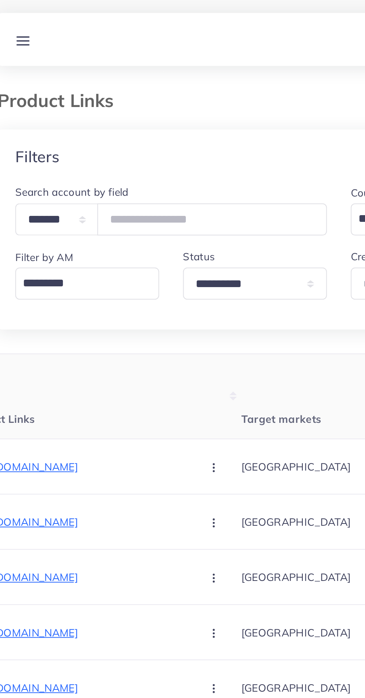
click at [61, 180] on th "Product Links" at bounding box center [65, 199] width 138 height 42
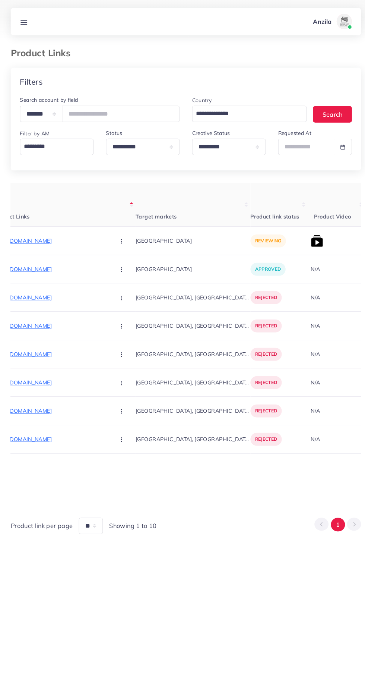
click at [48, 230] on p "https://pakicart.com/products/4-pcs-magic-practice-copybook-set-for-kids-letter…" at bounding box center [52, 234] width 112 height 9
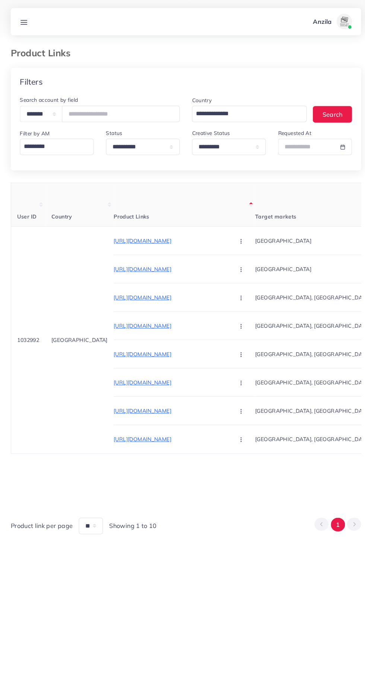
copy span "1032992"
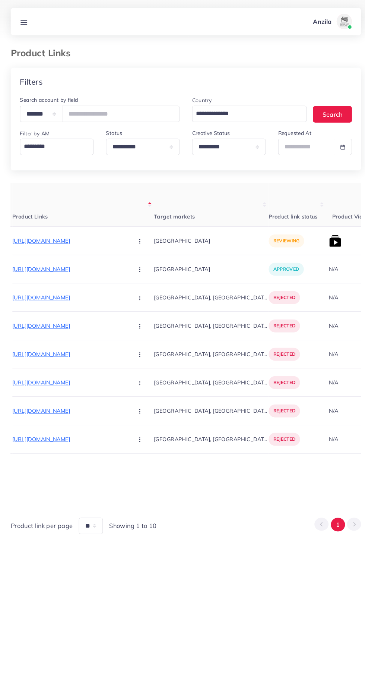
scroll to position [0, 136]
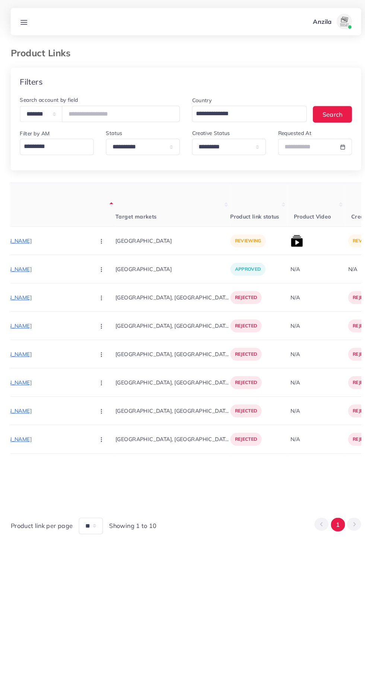
click at [88, 231] on button "button" at bounding box center [101, 234] width 26 height 17
click at [104, 260] on span "Approve" at bounding box center [116, 256] width 25 height 7
click at [285, 237] on img at bounding box center [291, 234] width 12 height 12
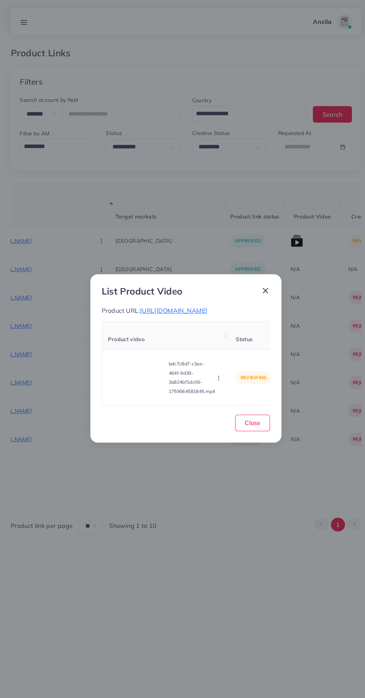
click at [137, 379] on video at bounding box center [135, 368] width 56 height 34
click at [138, 373] on icon at bounding box center [135, 367] width 12 height 12
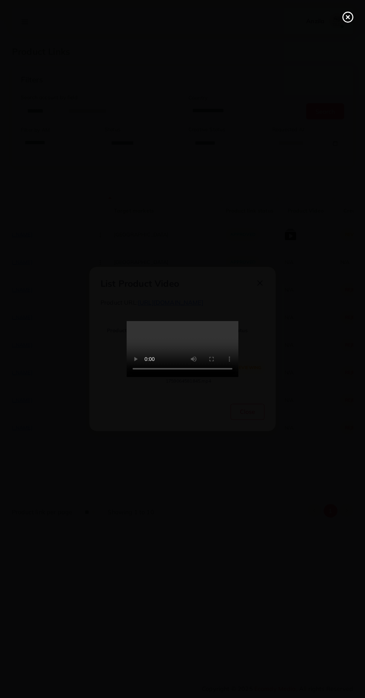
click at [348, 17] on line at bounding box center [348, 17] width 3 height 3
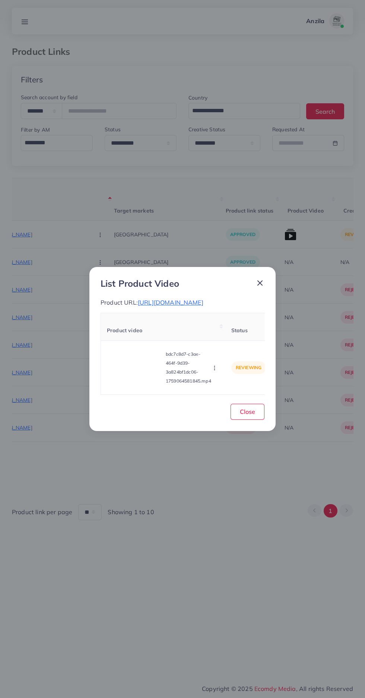
click at [216, 371] on icon "button" at bounding box center [215, 368] width 6 height 6
click at [206, 339] on link "Approve" at bounding box center [232, 333] width 59 height 16
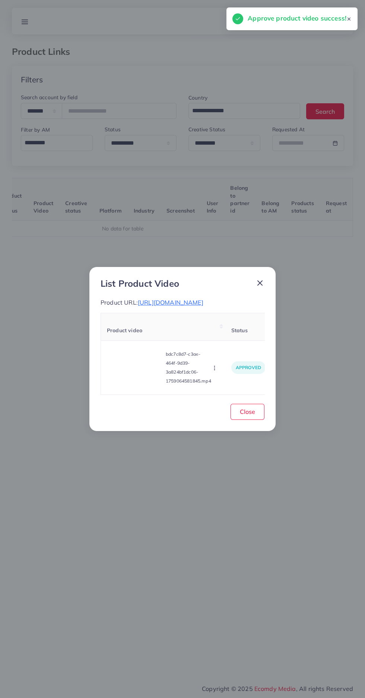
scroll to position [0, 117]
click at [256, 420] on button "Close" at bounding box center [248, 412] width 34 height 16
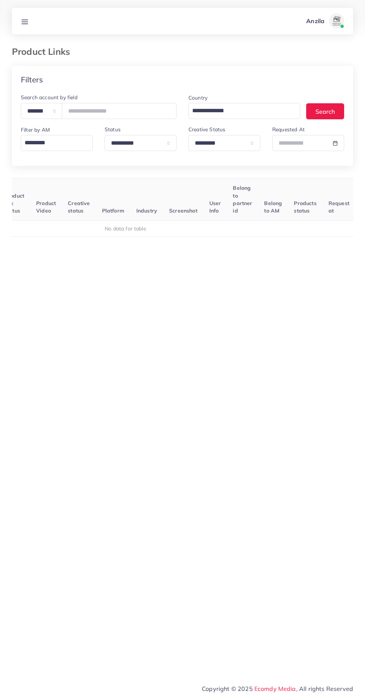
click at [45, 21] on div "Anzila Profile Log out" at bounding box center [182, 21] width 341 height 25
click at [25, 23] on line at bounding box center [25, 23] width 6 height 0
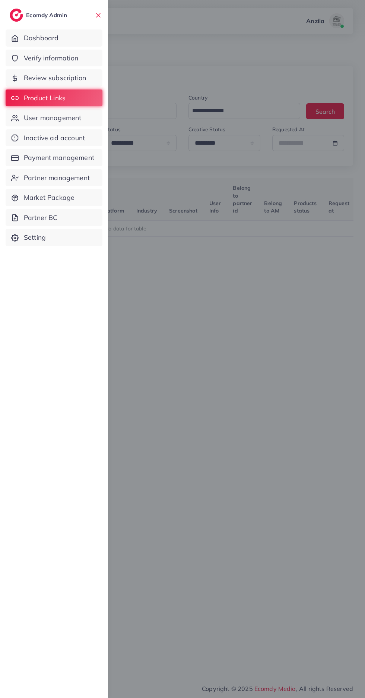
click at [43, 57] on span "Verify information" at bounding box center [51, 58] width 54 height 10
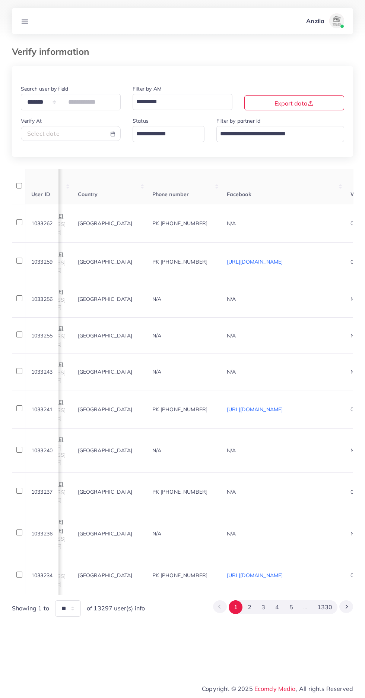
scroll to position [0, 73]
click at [165, 133] on input "Search for option" at bounding box center [164, 133] width 61 height 13
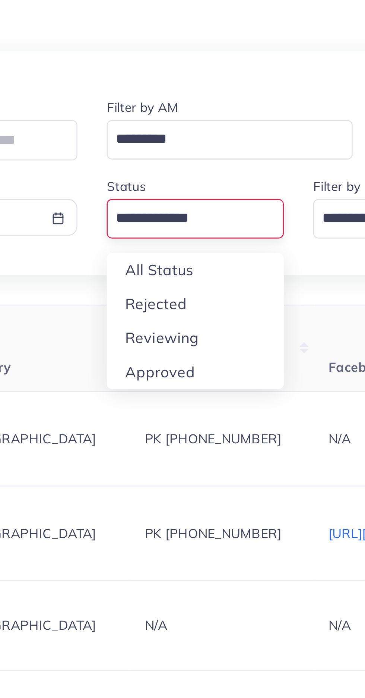
click at [147, 181] on div "**********" at bounding box center [182, 341] width 341 height 550
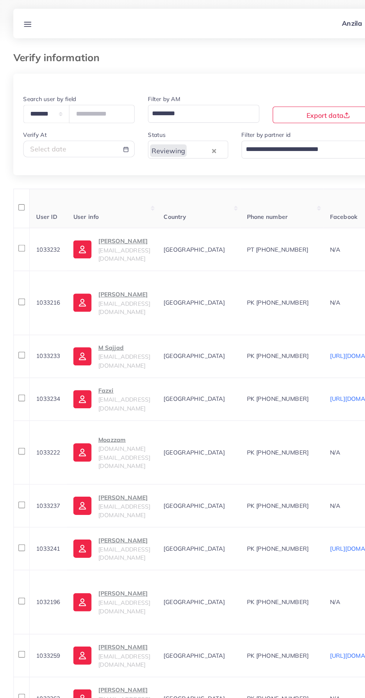
click at [125, 228] on span "zapow.socials@gmail.com" at bounding box center [111, 228] width 47 height 14
click at [24, 17] on link at bounding box center [25, 20] width 14 height 9
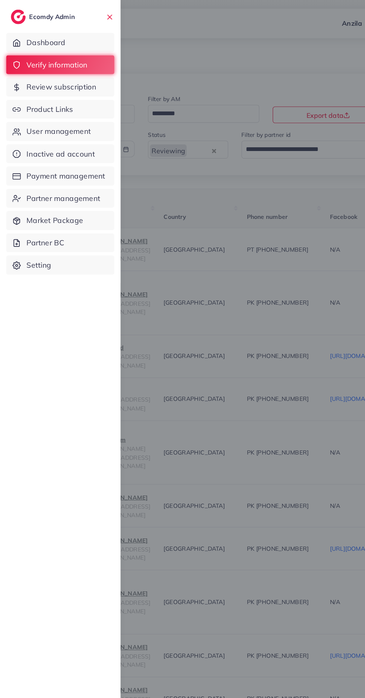
click at [37, 98] on span "Product Links" at bounding box center [45, 98] width 42 height 10
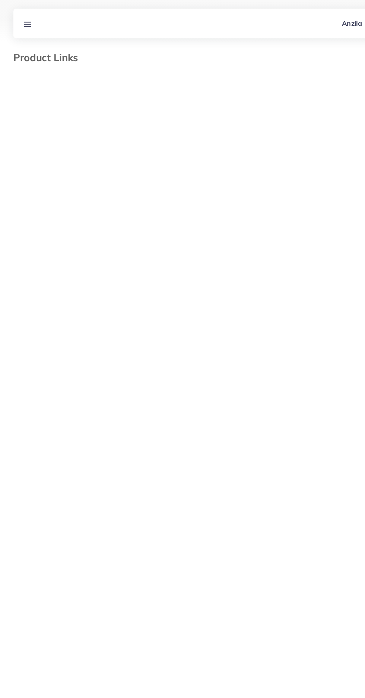
select select "*********"
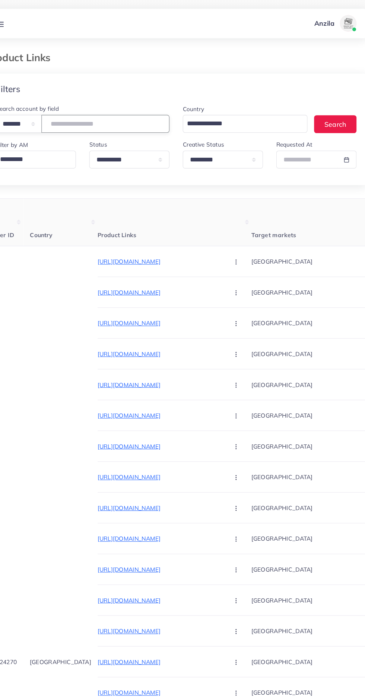
click at [113, 105] on input "number" at bounding box center [119, 111] width 115 height 16
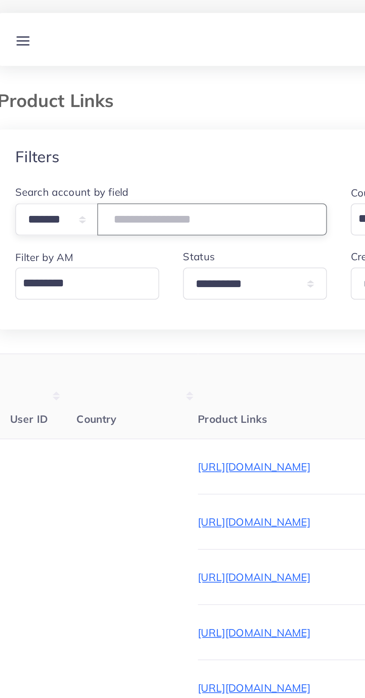
type input "*******"
click at [59, 85] on div "Filters" at bounding box center [182, 79] width 341 height 27
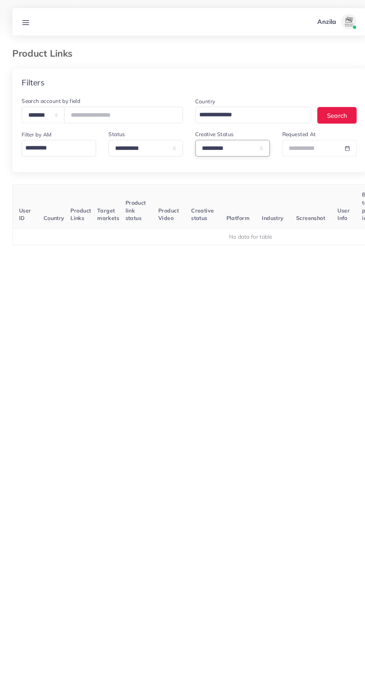
click at [204, 145] on select "**********" at bounding box center [225, 143] width 72 height 16
select select
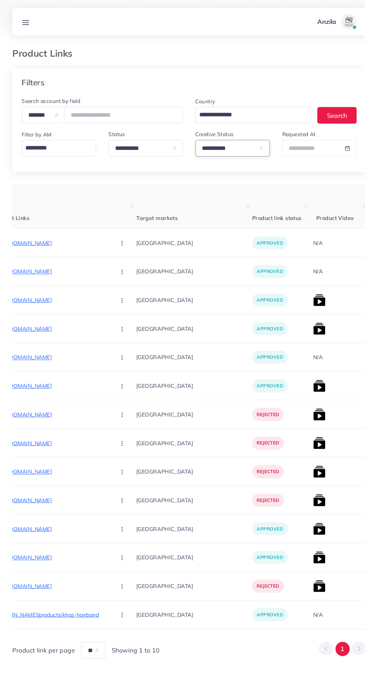
scroll to position [0, 114]
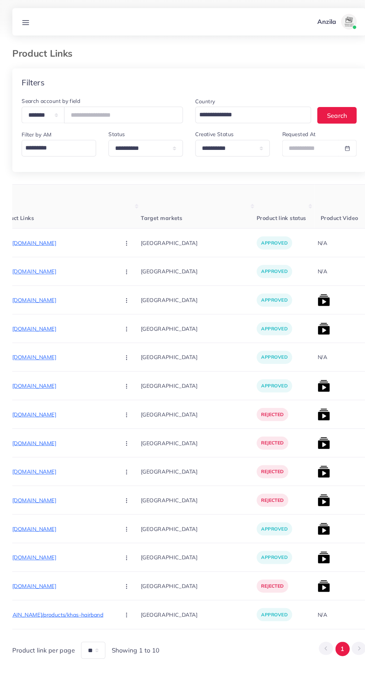
click at [36, 290] on p "https://trendygadgetspk.shop/products/japanese-pain-relief-gel" at bounding box center [54, 289] width 112 height 9
click at [307, 291] on img at bounding box center [313, 290] width 12 height 12
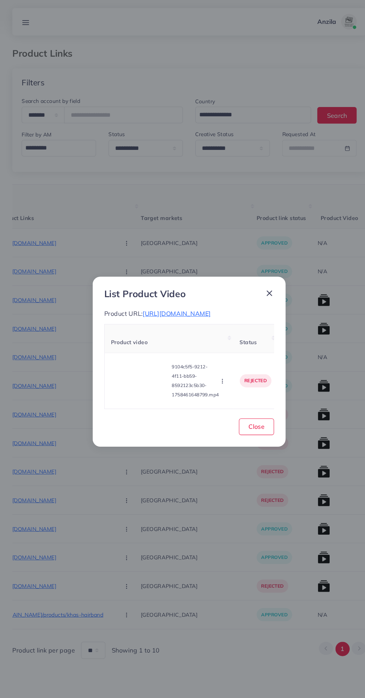
click at [111, 373] on video at bounding box center [135, 368] width 56 height 34
click at [124, 373] on div at bounding box center [135, 368] width 56 height 34
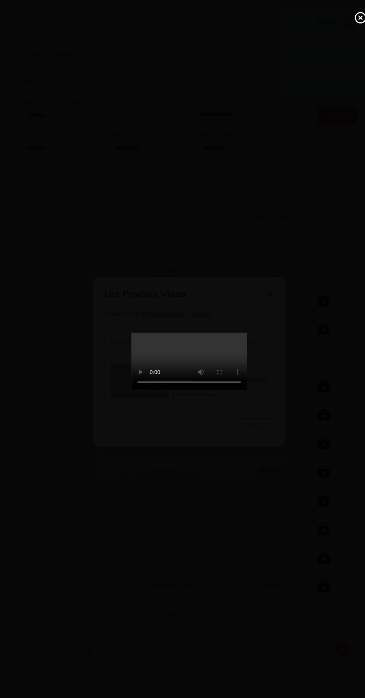
click at [330, 13] on div at bounding box center [182, 349] width 365 height 698
click at [345, 17] on icon at bounding box center [348, 17] width 12 height 12
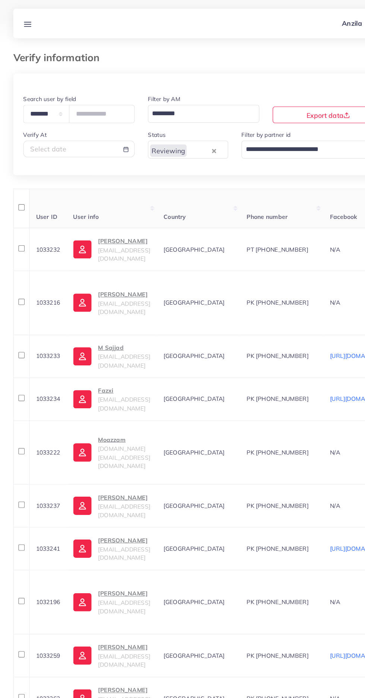
click at [22, 22] on line at bounding box center [25, 22] width 6 height 0
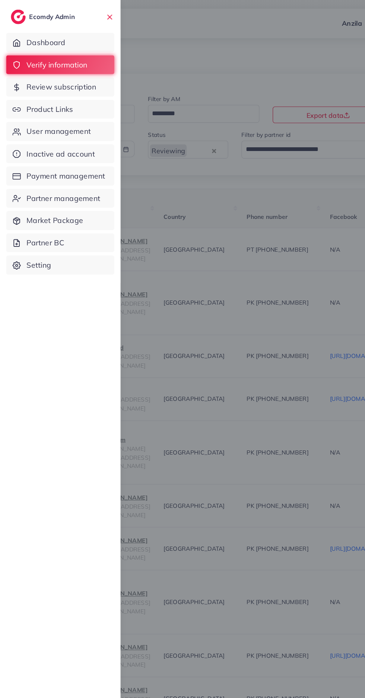
click at [33, 97] on span "Product Links" at bounding box center [45, 98] width 42 height 10
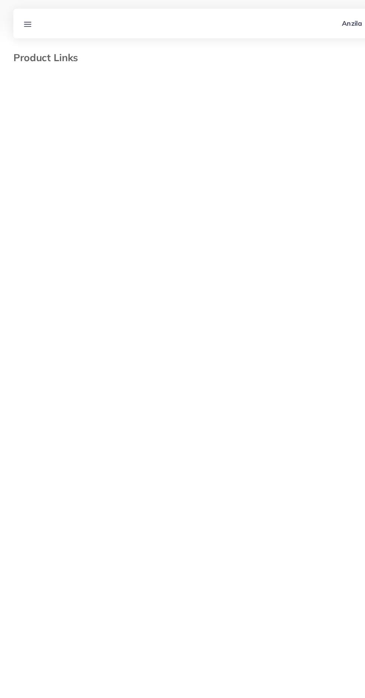
select select "*********"
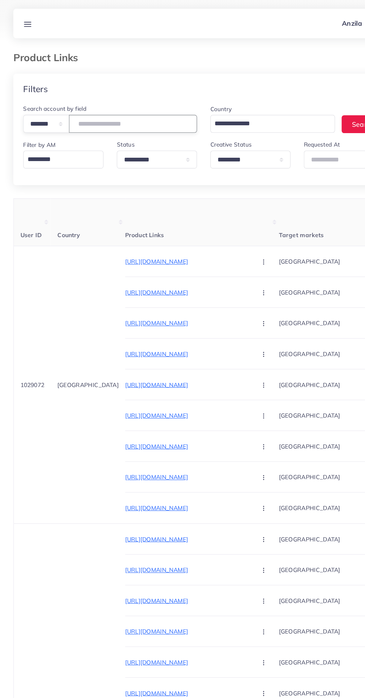
click at [88, 111] on input "number" at bounding box center [119, 111] width 115 height 16
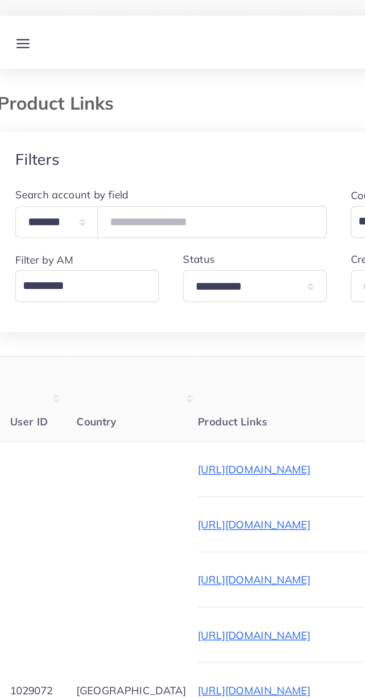
click at [53, 69] on div "Filters" at bounding box center [182, 79] width 341 height 27
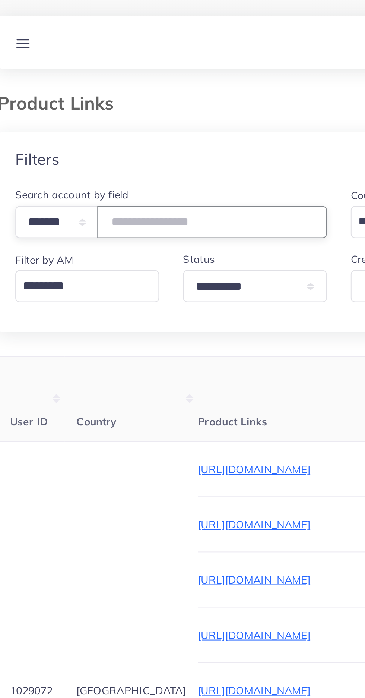
click at [112, 111] on input "number" at bounding box center [119, 111] width 115 height 16
type input "*******"
click at [50, 86] on div "Filters" at bounding box center [182, 79] width 341 height 27
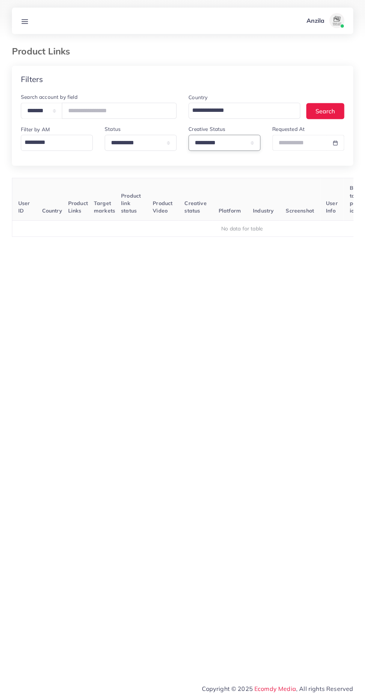
click at [220, 143] on select "**********" at bounding box center [225, 143] width 72 height 16
select select
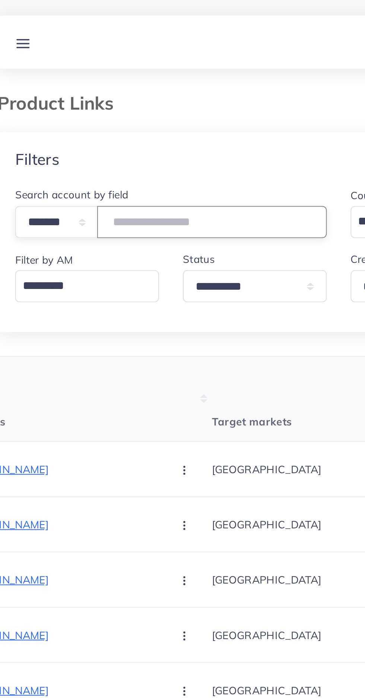
scroll to position [0, 131]
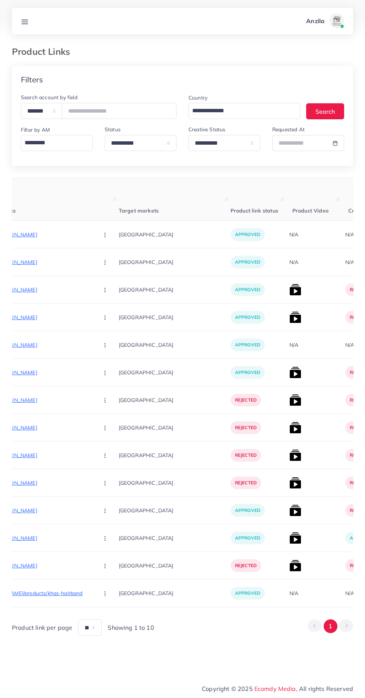
click at [30, 234] on p "https://trendygadgetspk.shop/products/robinia-honey-copy?utm_source=tiktok&utm_…" at bounding box center [37, 234] width 112 height 9
click at [34, 258] on p "https://trendygadgetspk.shop/products/japanese-pain-relief-gel?utm_source=tikto…" at bounding box center [37, 262] width 112 height 9
click at [34, 314] on p "https://trendygadgetspk.shop/products/robinia-honey-copy" at bounding box center [37, 317] width 112 height 9
click at [39, 508] on p "https://trendygadgetspk.shop/products/milk-purity-tester" at bounding box center [37, 510] width 112 height 9
click at [32, 317] on p "https://trendygadgetspk.shop/products/robinia-honey-copy" at bounding box center [37, 317] width 112 height 9
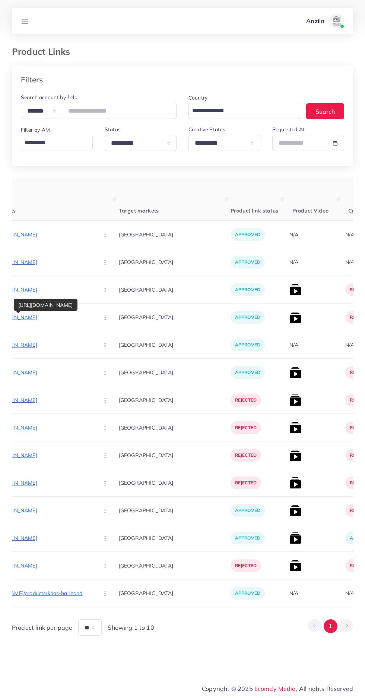
click at [36, 345] on p "https://gilgitisalajit.com/products/pure-aftabi-from-gilgit-baltistan-to-your-d…" at bounding box center [37, 344] width 112 height 9
click at [34, 371] on p "https://gilgitisalajit.com/products/pure-aftabi-from-gilgit-baltistan-to-your-d…" at bounding box center [37, 372] width 112 height 9
click at [39, 290] on p "https://trendygadgetspk.shop/products/japanese-pain-relief-gel" at bounding box center [37, 289] width 112 height 9
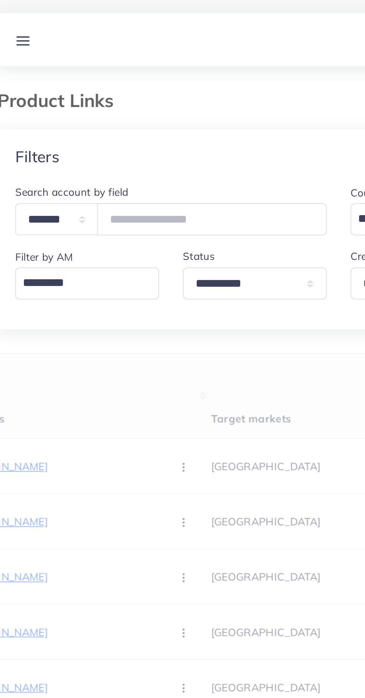
click at [173, 183] on div "User ID Country Product Links Target markets Product link status Product Video …" at bounding box center [182, 407] width 341 height 458
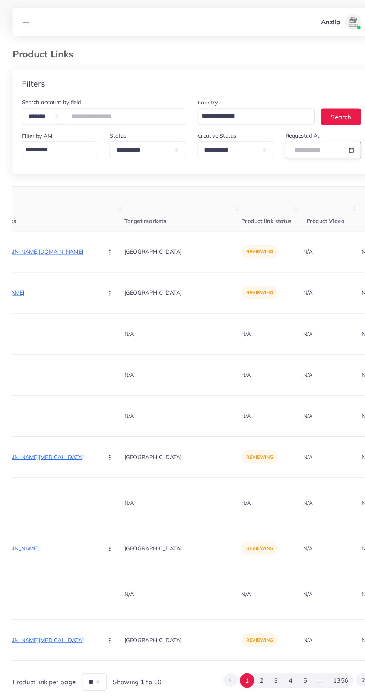
click at [304, 145] on body "**********" at bounding box center [182, 349] width 365 height 698
click at [231, 562] on p "N/A" at bounding box center [259, 566] width 56 height 9
click at [238, 148] on select "**********" at bounding box center [225, 143] width 72 height 16
select select "*********"
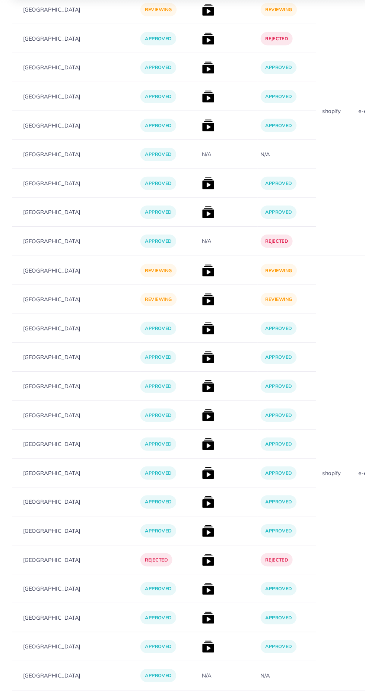
scroll to position [0, 236]
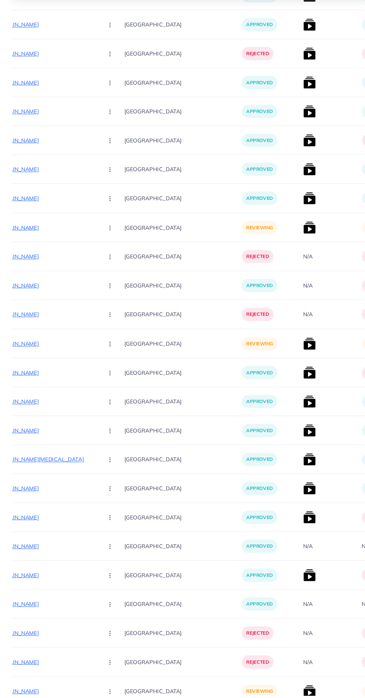
scroll to position [6150, 0]
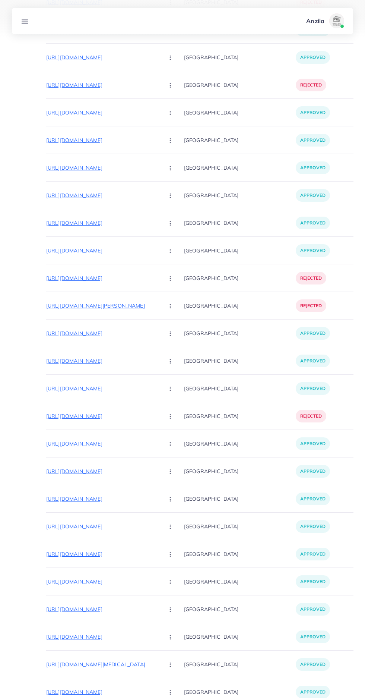
scroll to position [2421, 0]
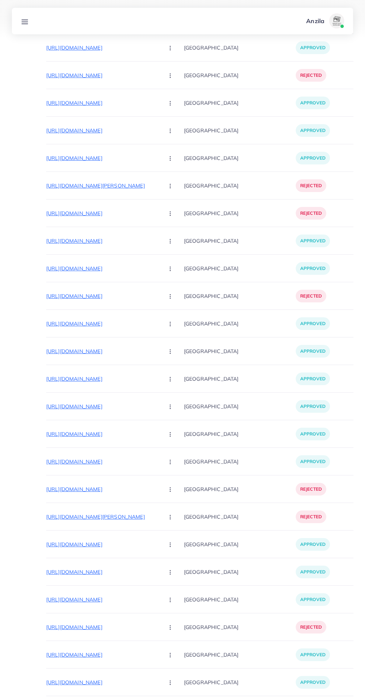
click at [11, 31] on div at bounding box center [182, 19] width 365 height 38
click at [25, 22] on line at bounding box center [25, 22] width 6 height 0
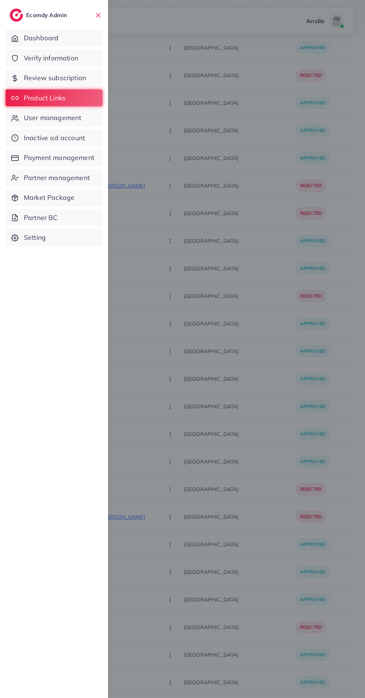
click at [27, 55] on span "Verify information" at bounding box center [51, 58] width 54 height 10
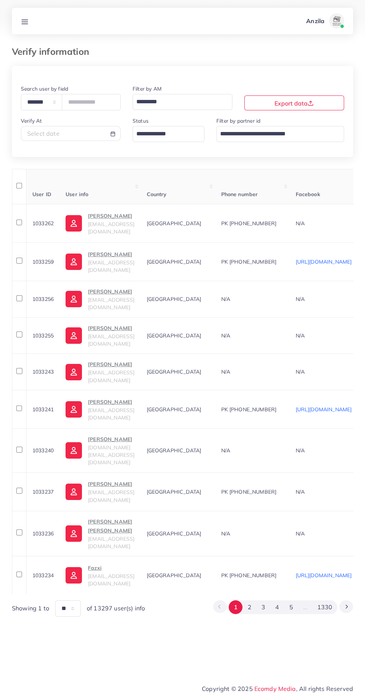
click at [157, 137] on input "Search for option" at bounding box center [164, 133] width 61 height 13
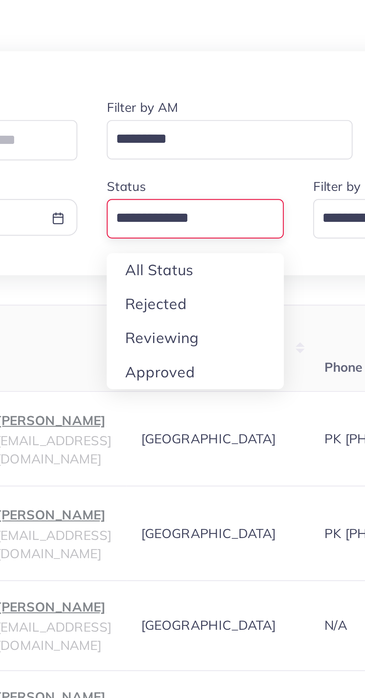
click at [148, 183] on div "**********" at bounding box center [182, 341] width 341 height 550
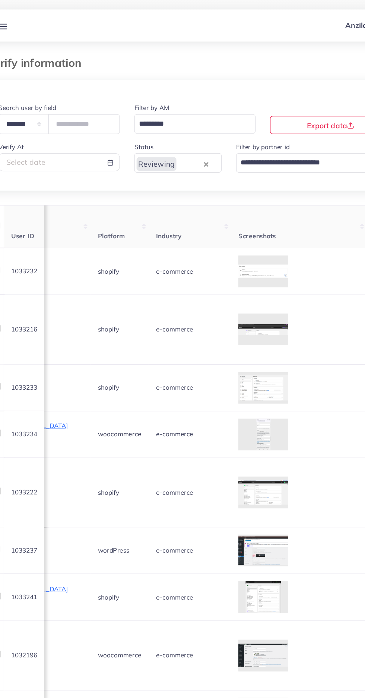
scroll to position [0, 576]
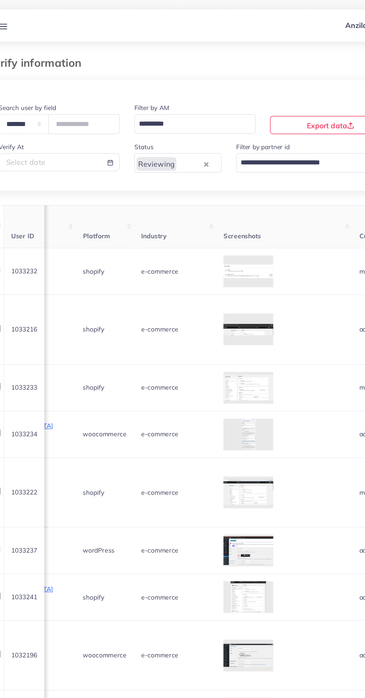
click at [0, 0] on div at bounding box center [0, 0] width 0 height 0
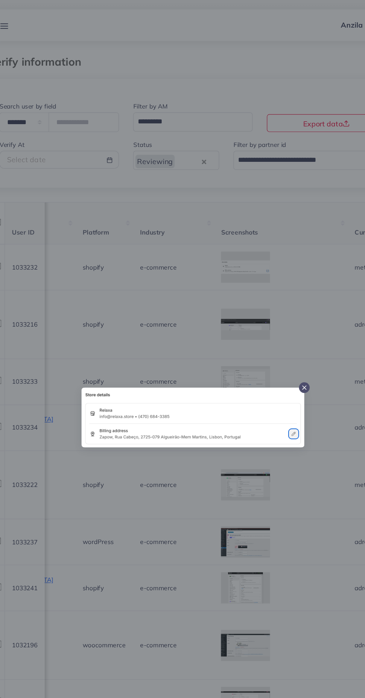
click at [195, 463] on div at bounding box center [182, 349] width 365 height 698
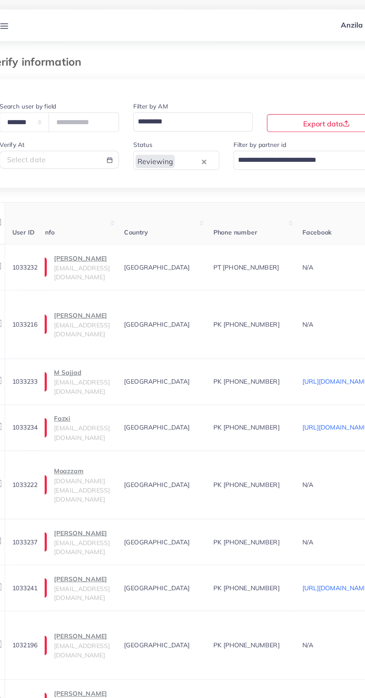
scroll to position [0, 0]
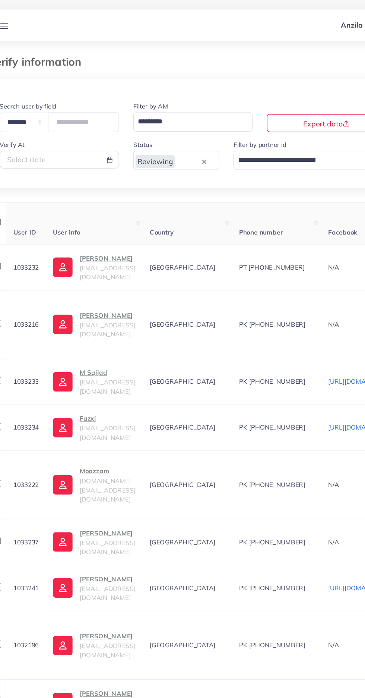
click at [107, 220] on p "Gustavo Veiguinha" at bounding box center [111, 215] width 47 height 9
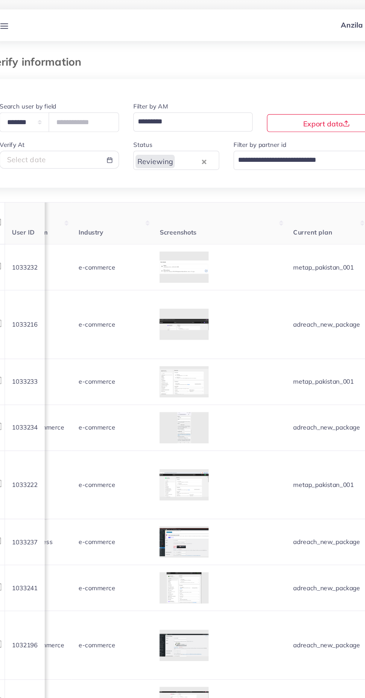
scroll to position [0, 944]
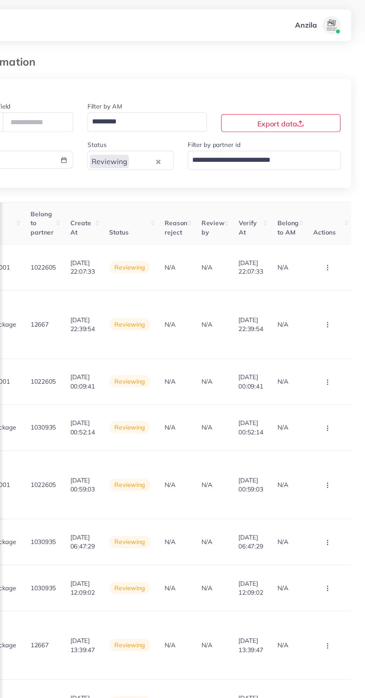
click at [334, 225] on circle "button" at bounding box center [334, 225] width 0 height 0
click at [333, 264] on link "Reject" at bounding box center [321, 262] width 59 height 16
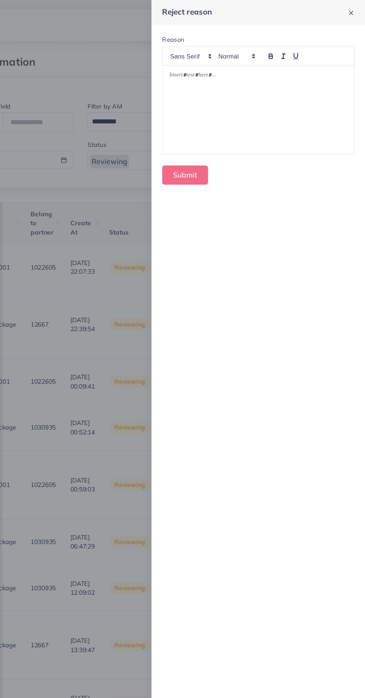
click at [264, 97] on div at bounding box center [276, 92] width 160 height 75
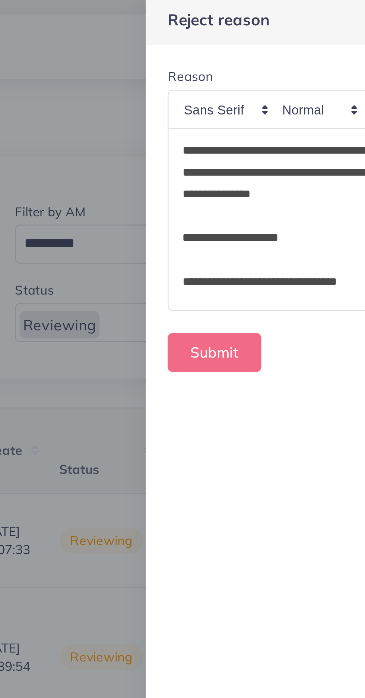
scroll to position [286, 0]
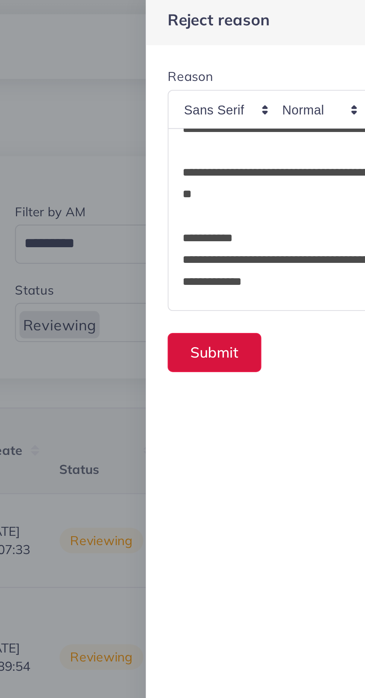
click at [214, 146] on button "Submit" at bounding box center [214, 146] width 38 height 16
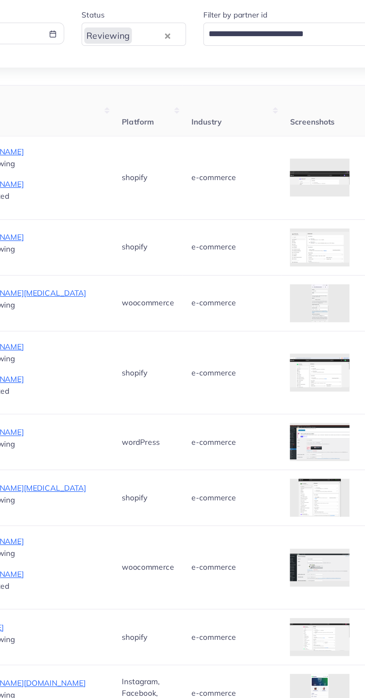
scroll to position [0, 508]
click at [268, 234] on td "e-commerce" at bounding box center [234, 232] width 68 height 57
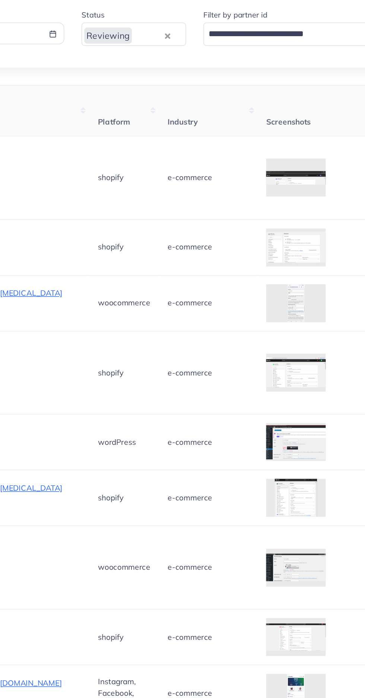
scroll to position [0, 523]
click at [0, 0] on div at bounding box center [0, 0] width 0 height 0
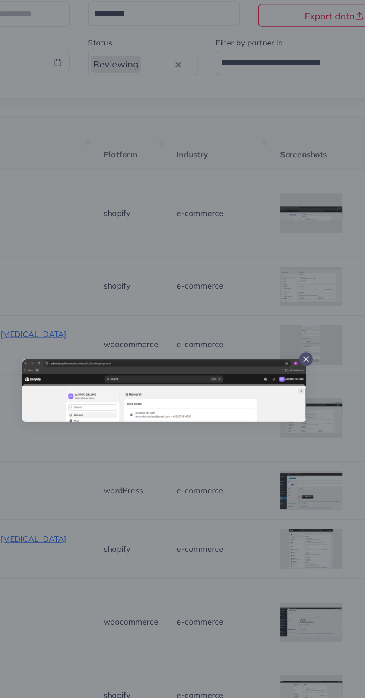
click at [200, 444] on div at bounding box center [182, 349] width 365 height 698
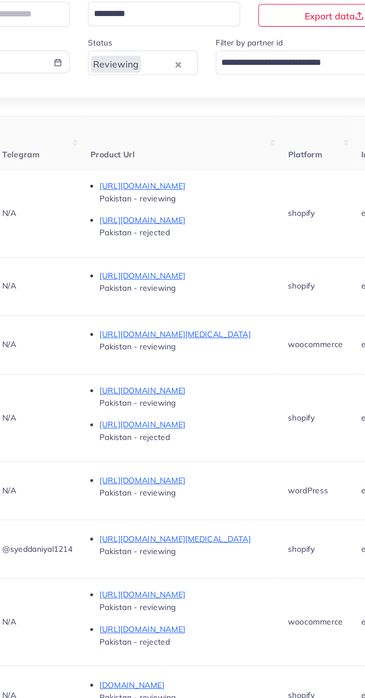
scroll to position [0, 370]
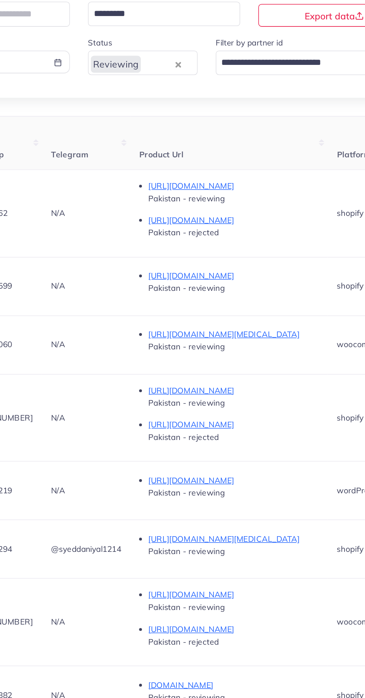
copy span "3126209962"
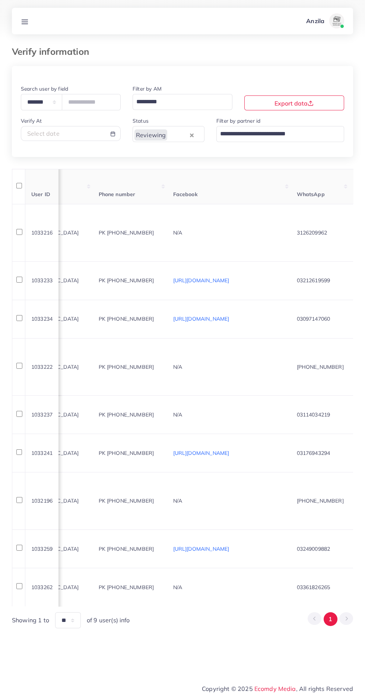
scroll to position [0, 0]
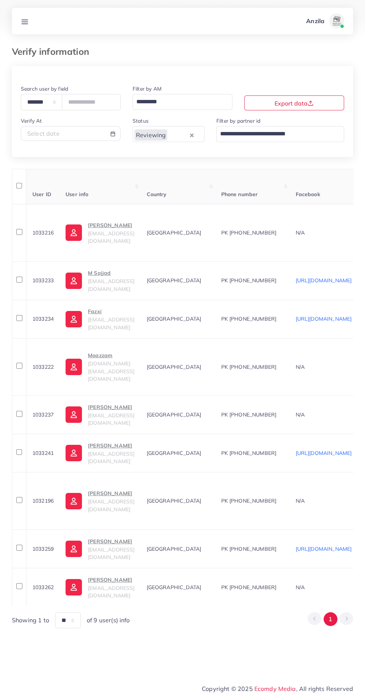
click at [117, 238] on span "abdullahmehmoodmughal1@gmail.com" at bounding box center [111, 237] width 47 height 14
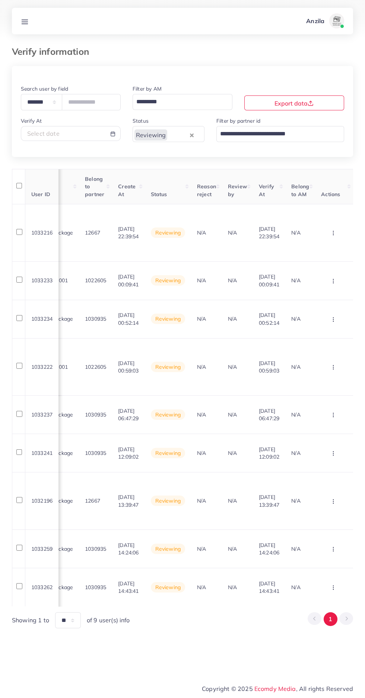
click at [334, 233] on circle "button" at bounding box center [334, 233] width 0 height 0
click at [333, 269] on link "Reject" at bounding box center [321, 272] width 59 height 16
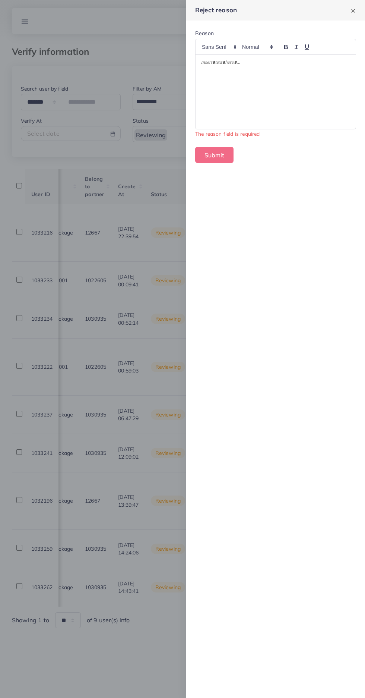
click at [209, 102] on div at bounding box center [276, 92] width 160 height 75
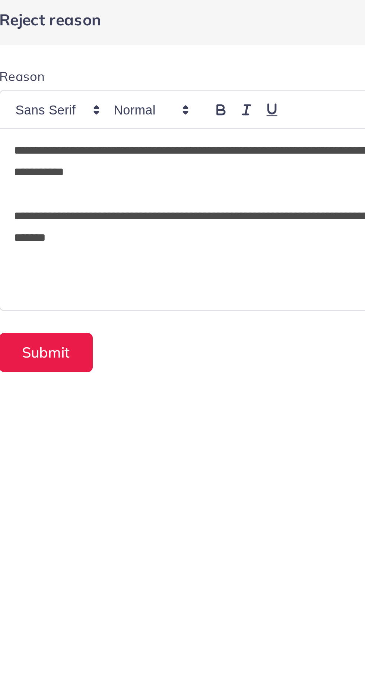
scroll to position [0, 0]
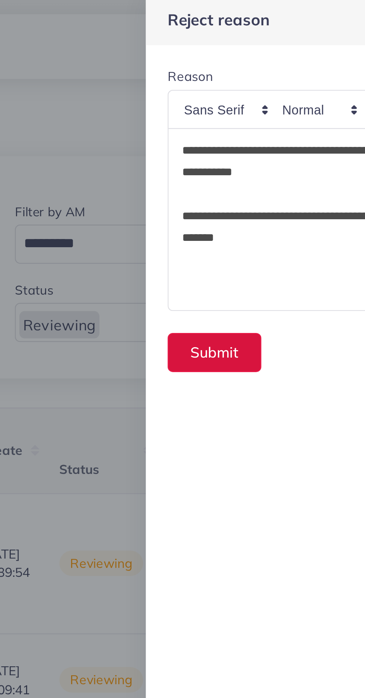
click at [207, 148] on button "Submit" at bounding box center [214, 146] width 38 height 16
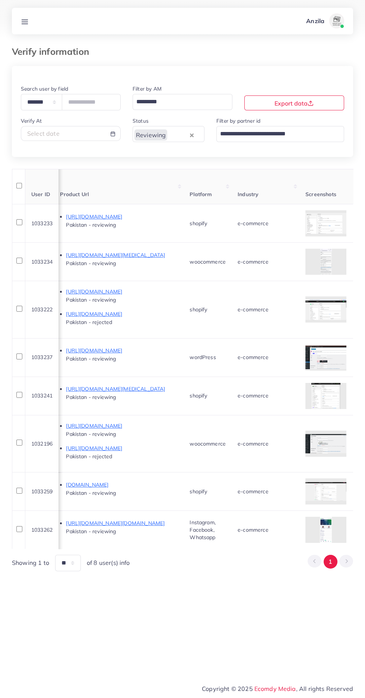
scroll to position [0, 469]
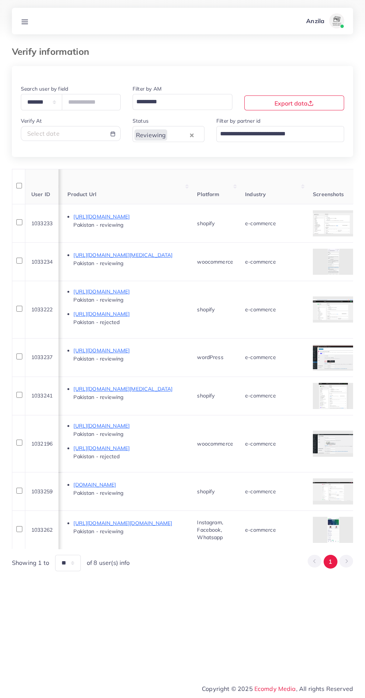
click at [25, 23] on line at bounding box center [25, 23] width 6 height 0
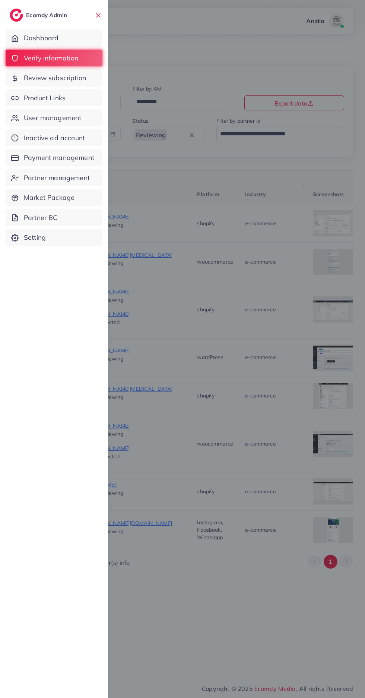
click at [25, 95] on link "Product Links" at bounding box center [54, 97] width 97 height 17
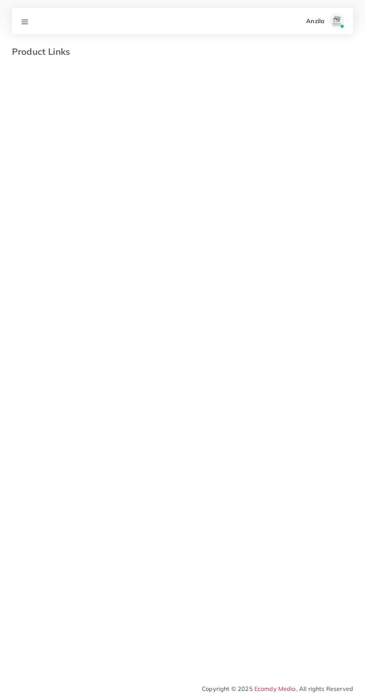
select select "*********"
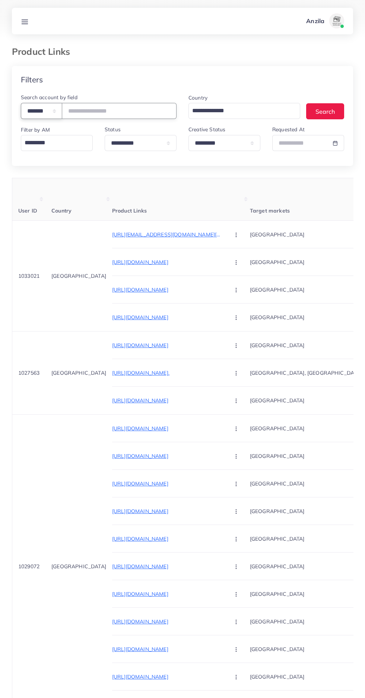
click at [45, 111] on select "**********" at bounding box center [41, 111] width 41 height 16
select select "*****"
paste input "**********"
type input "**********"
click at [136, 190] on th "Product Links" at bounding box center [181, 199] width 138 height 42
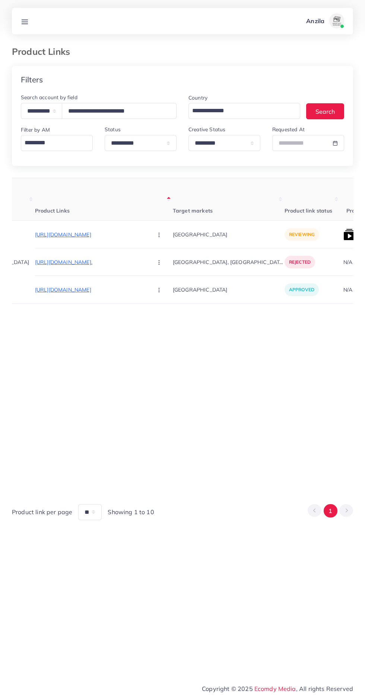
scroll to position [0, 108]
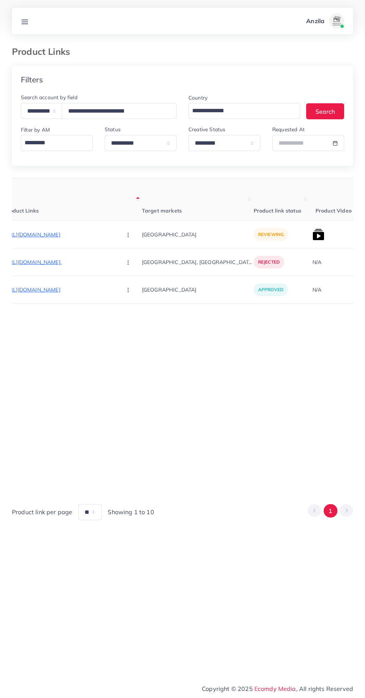
click at [69, 236] on p "https://yaseenbrother.com/products/bamboo-muraba" at bounding box center [60, 234] width 112 height 9
click at [116, 233] on button "button" at bounding box center [129, 234] width 26 height 17
click at [130, 259] on link "Approve" at bounding box center [145, 257] width 59 height 16
click at [313, 237] on img at bounding box center [319, 234] width 12 height 12
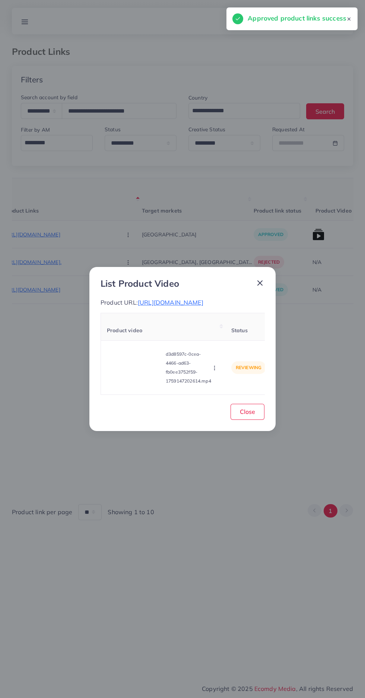
click at [146, 377] on video at bounding box center [135, 368] width 56 height 34
click at [146, 377] on div at bounding box center [135, 368] width 56 height 34
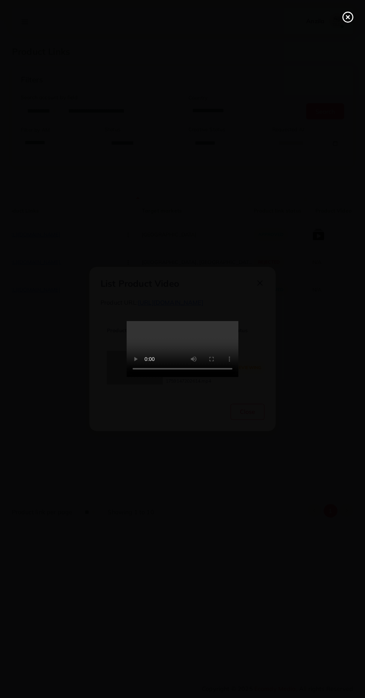
click at [337, 16] on div at bounding box center [182, 349] width 365 height 698
click at [348, 17] on line at bounding box center [348, 17] width 3 height 3
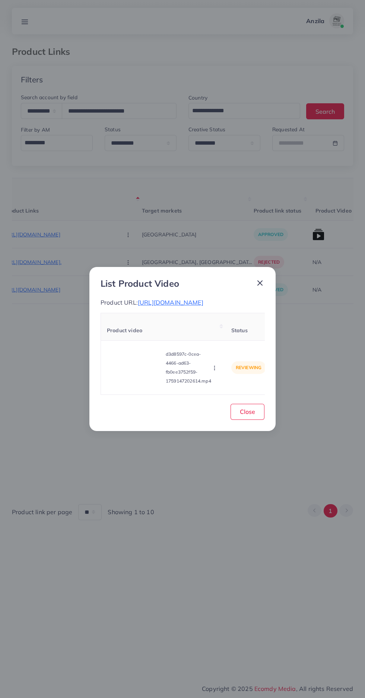
click at [203, 306] on span "https://yaseenbrother.com/products/bamboo-muraba" at bounding box center [171, 302] width 66 height 7
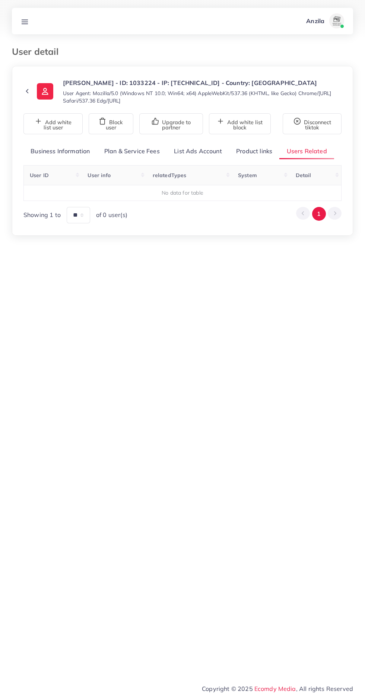
click at [263, 147] on link "Product links" at bounding box center [254, 151] width 50 height 16
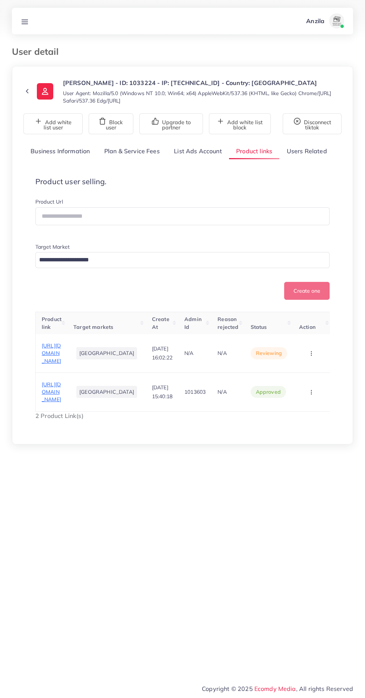
click at [61, 403] on span "https://shoesphere.online/" at bounding box center [51, 392] width 19 height 22
click at [61, 364] on span "https://shoesphere.online/products/comfort-band-sandals-cbs-110-blk" at bounding box center [51, 353] width 19 height 22
click at [311, 354] on circle "button" at bounding box center [311, 353] width 0 height 0
click at [303, 379] on span "Approve" at bounding box center [298, 375] width 25 height 7
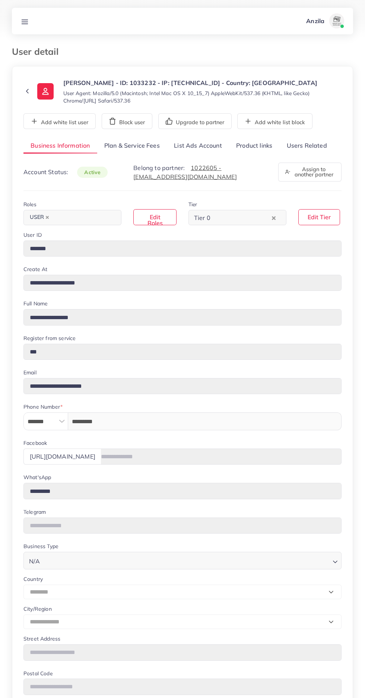
select select "********"
click at [301, 143] on link "Users Related" at bounding box center [306, 146] width 54 height 16
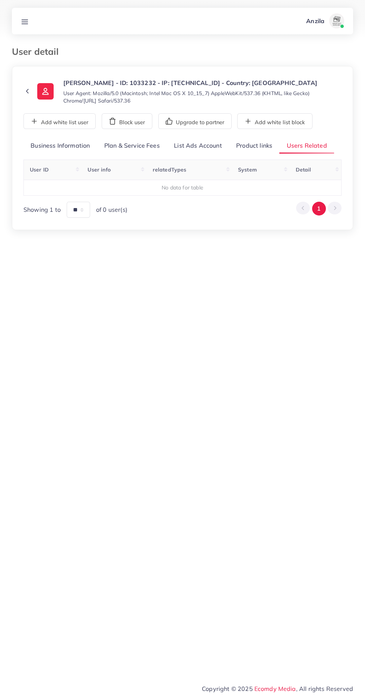
click at [247, 145] on link "Product links" at bounding box center [254, 146] width 50 height 16
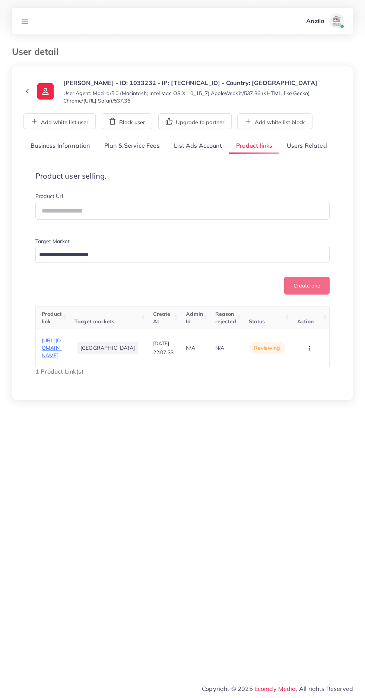
click at [50, 359] on span "[URL][DOMAIN_NAME]" at bounding box center [52, 348] width 20 height 22
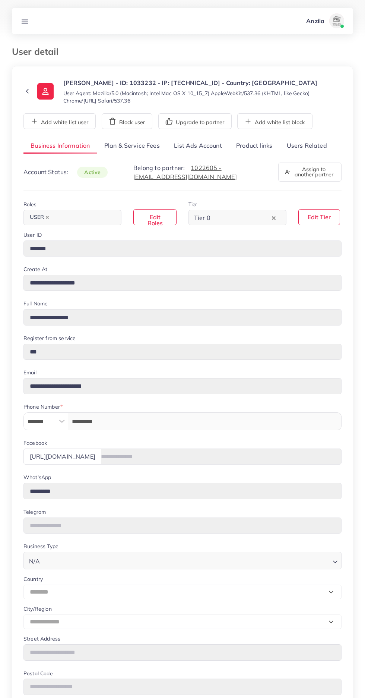
select select "********"
click at [312, 143] on link "Users Related" at bounding box center [306, 146] width 54 height 16
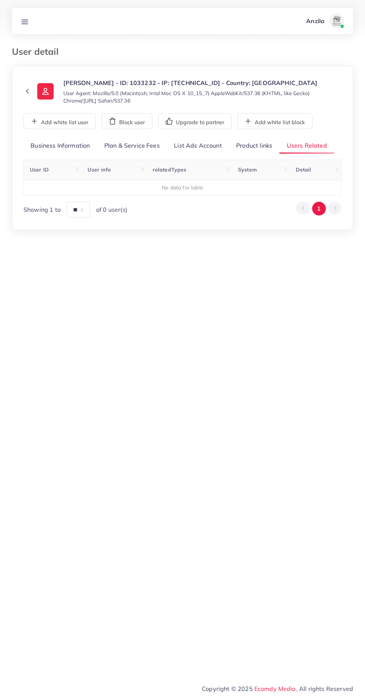
click at [260, 144] on link "Product links" at bounding box center [254, 146] width 50 height 16
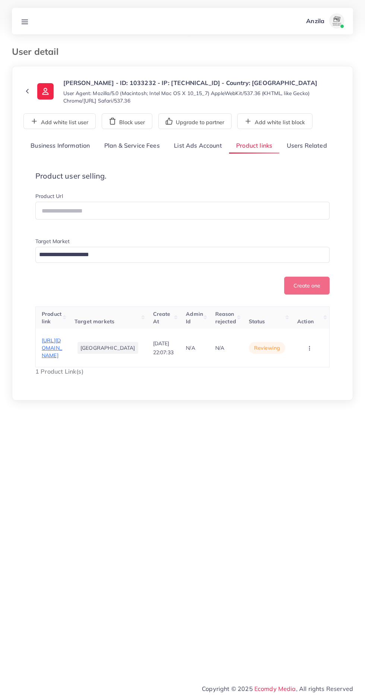
click at [60, 359] on span "[URL][DOMAIN_NAME]" at bounding box center [52, 348] width 20 height 22
click at [309, 350] on circle "button" at bounding box center [309, 350] width 0 height 0
click at [307, 337] on link "Reject" at bounding box center [298, 328] width 59 height 16
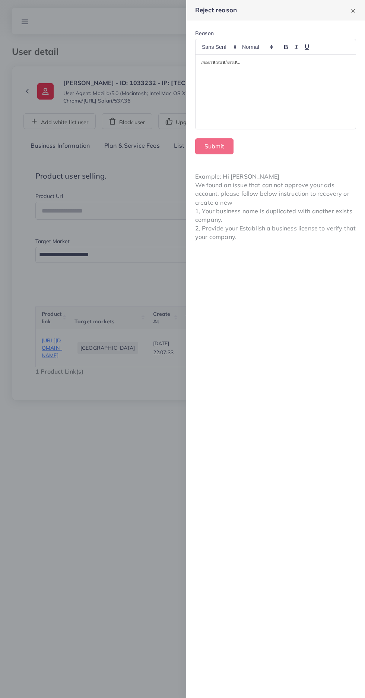
click at [284, 101] on div at bounding box center [276, 92] width 160 height 75
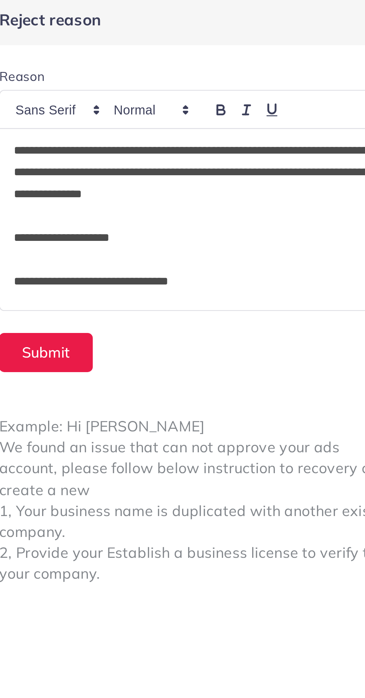
scroll to position [268, 0]
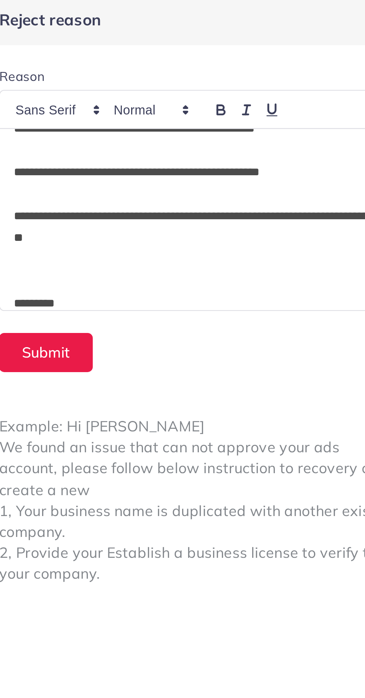
click at [208, 121] on p at bounding box center [275, 117] width 149 height 9
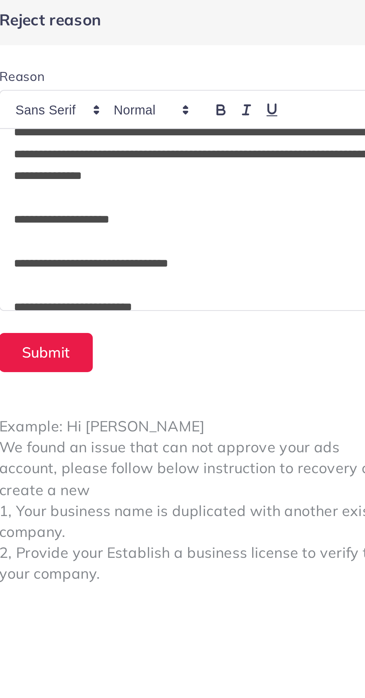
scroll to position [10, 0]
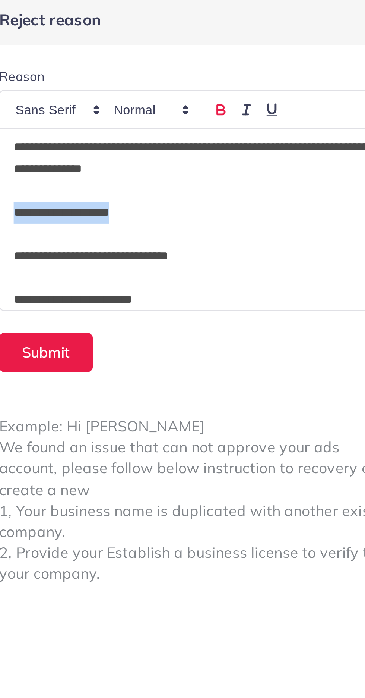
click at [286, 48] on icon "button" at bounding box center [286, 47] width 7 height 7
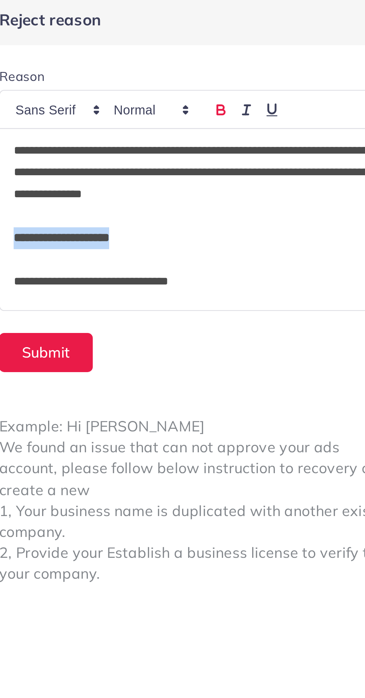
click at [301, 101] on p "**********" at bounding box center [275, 99] width 149 height 9
click at [288, 112] on p at bounding box center [275, 108] width 149 height 9
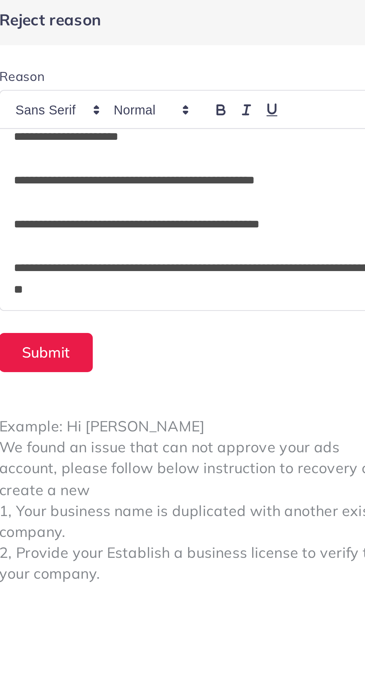
scroll to position [265, 0]
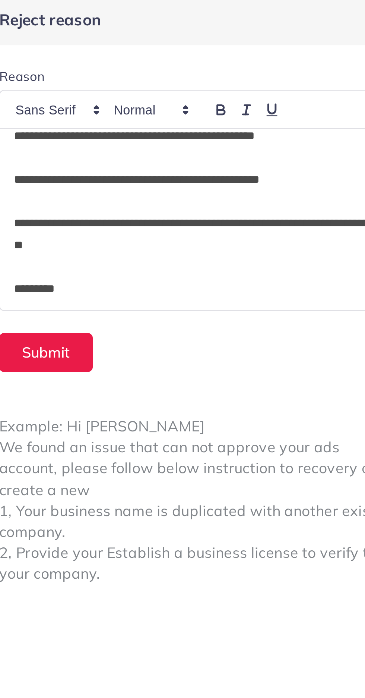
click at [252, 122] on p "*********" at bounding box center [275, 120] width 149 height 9
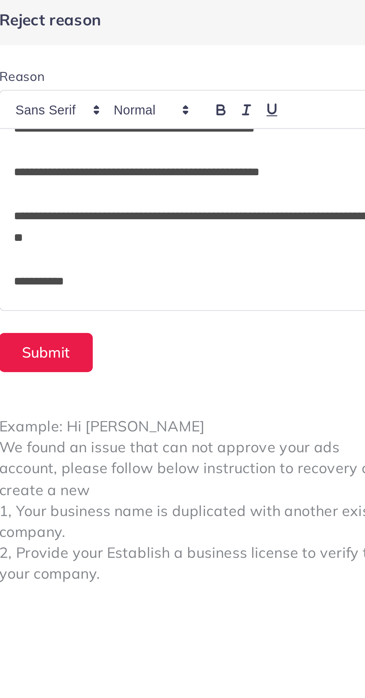
scroll to position [277, 0]
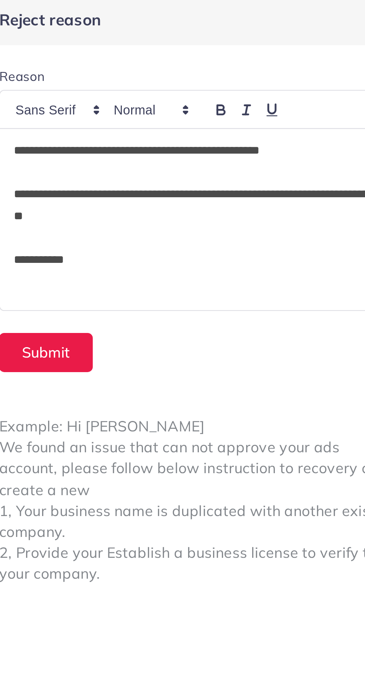
click at [230, 121] on p at bounding box center [275, 117] width 149 height 9
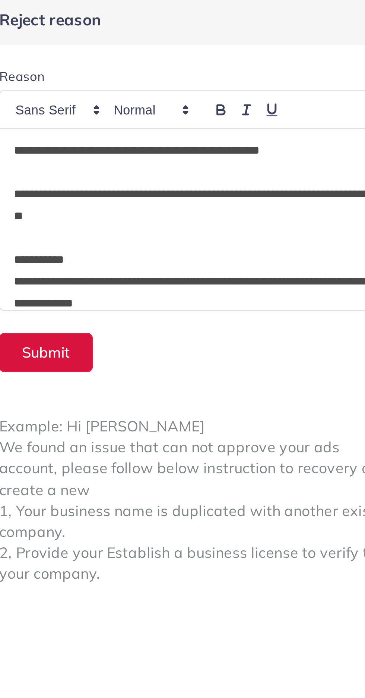
click at [222, 148] on button "Submit" at bounding box center [214, 146] width 38 height 16
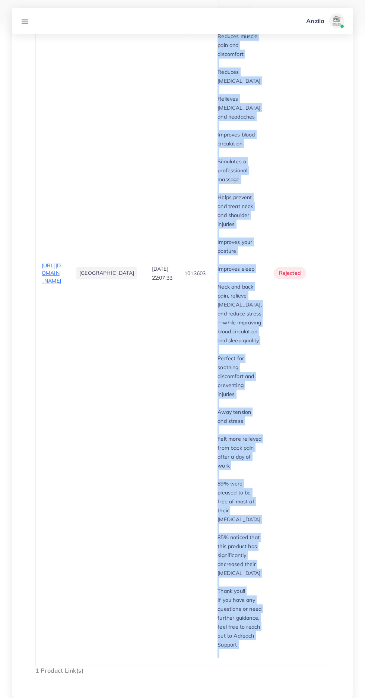
scroll to position [471, 0]
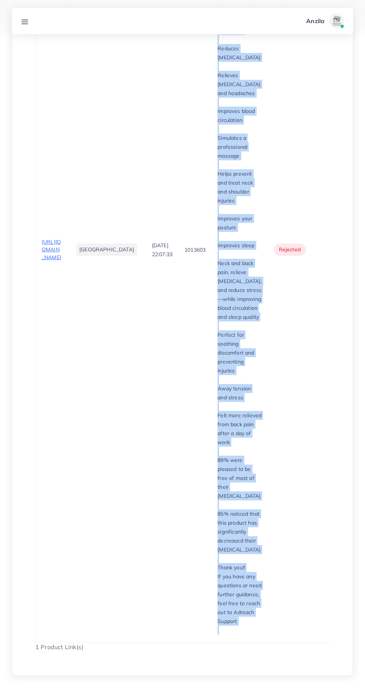
copy div "The product page contains the following claims in the description and product i…"
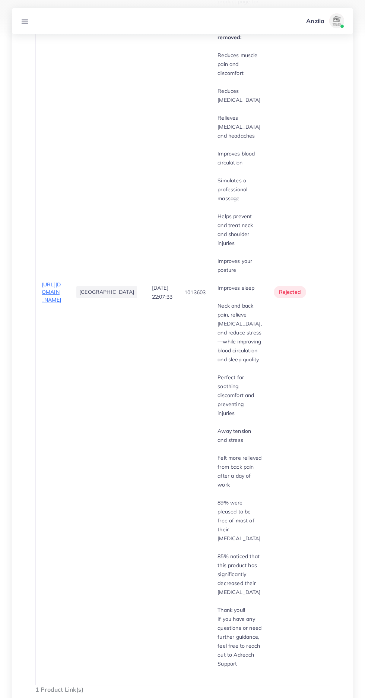
scroll to position [423, 0]
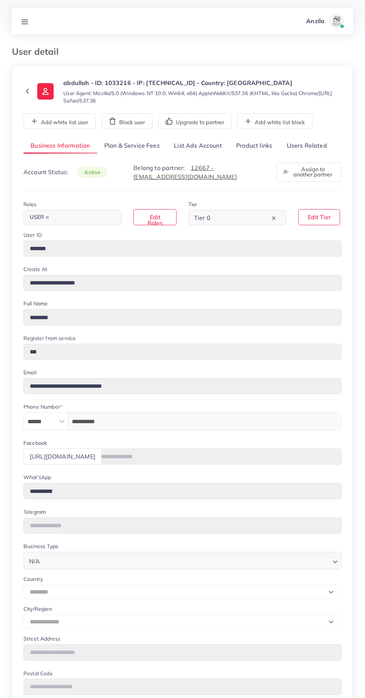
click at [306, 143] on link "Users Related" at bounding box center [306, 146] width 54 height 16
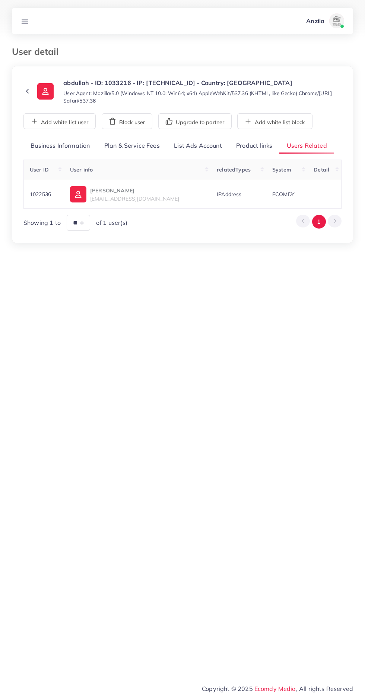
click at [258, 145] on link "Product links" at bounding box center [254, 146] width 50 height 16
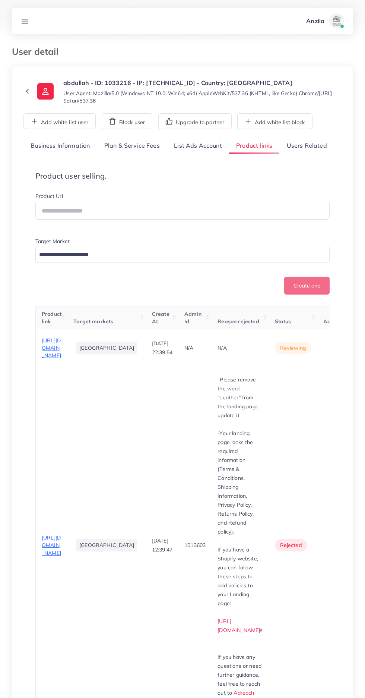
click at [49, 359] on span "[URL][DOMAIN_NAME]" at bounding box center [51, 348] width 19 height 22
click at [56, 551] on span "[URL][DOMAIN_NAME]" at bounding box center [51, 545] width 19 height 22
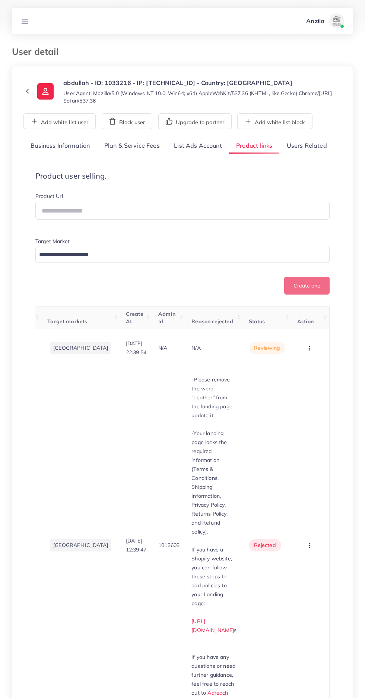
scroll to position [0, 68]
click at [310, 348] on circle "button" at bounding box center [309, 348] width 0 height 0
click at [293, 391] on span "Reject" at bounding box center [293, 386] width 18 height 7
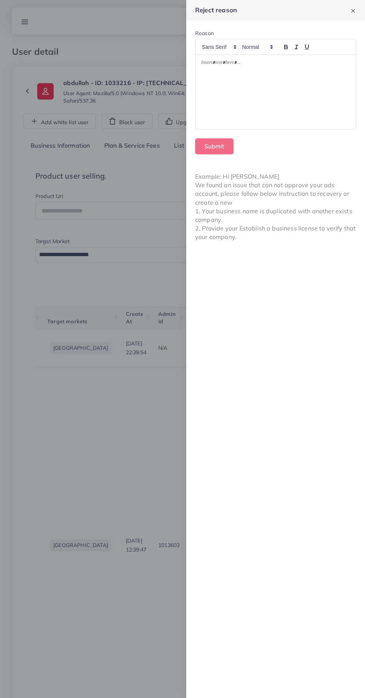
click at [215, 97] on div at bounding box center [276, 92] width 160 height 75
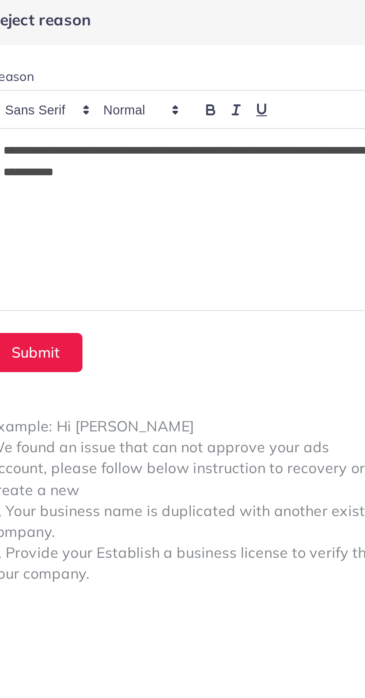
click at [225, 89] on div "**********" at bounding box center [276, 92] width 160 height 75
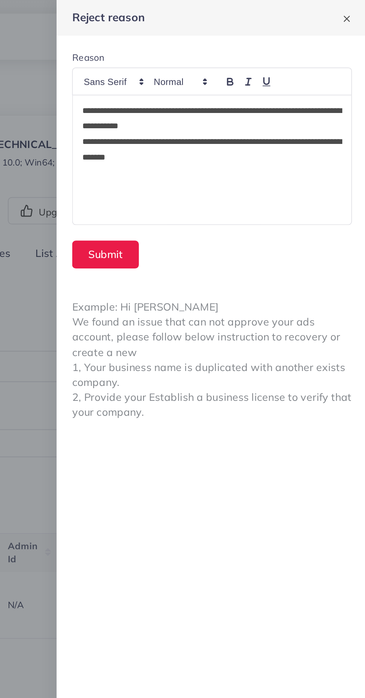
scroll to position [0, 0]
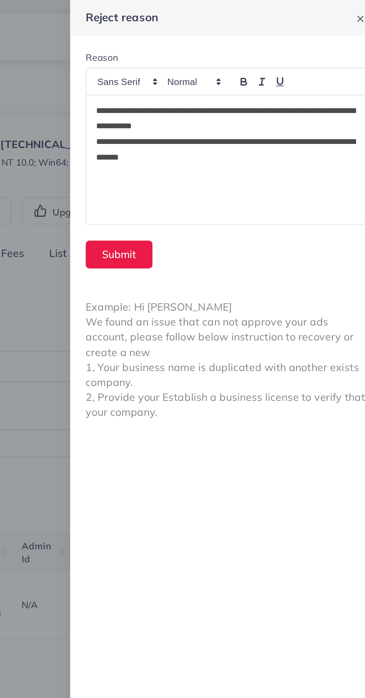
click at [280, 72] on p "**********" at bounding box center [275, 68] width 149 height 18
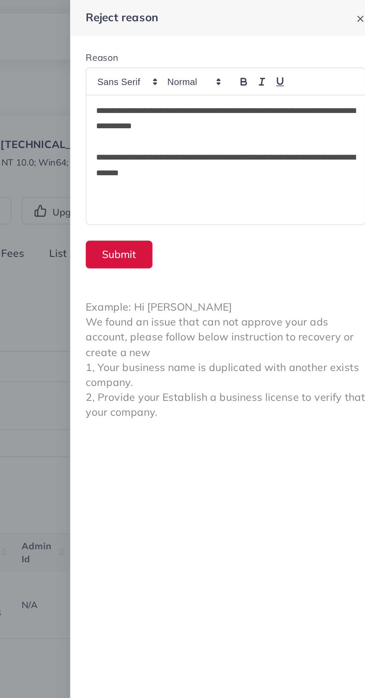
click at [221, 145] on button "Submit" at bounding box center [214, 146] width 38 height 16
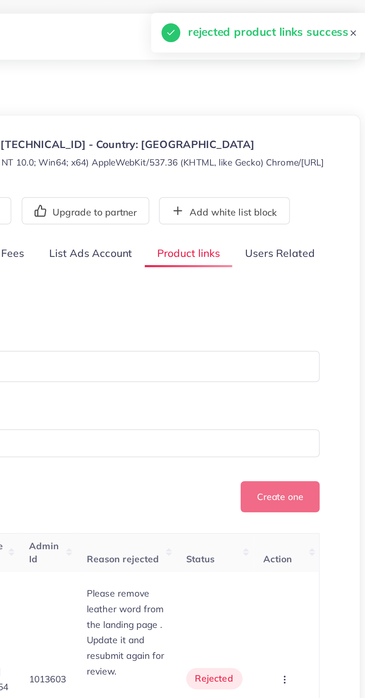
scroll to position [0, 63]
